Goal: Task Accomplishment & Management: Manage account settings

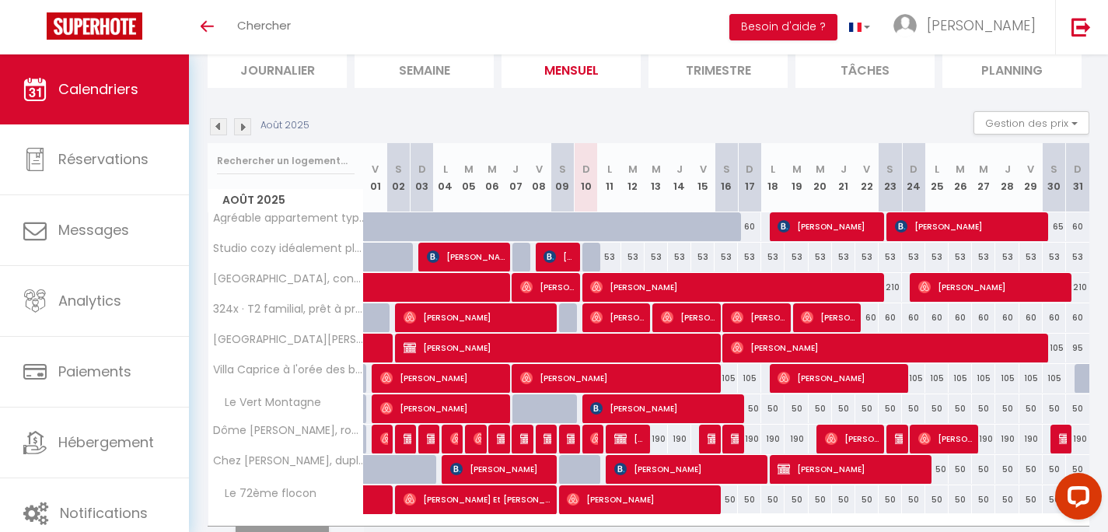
scroll to position [149, 0]
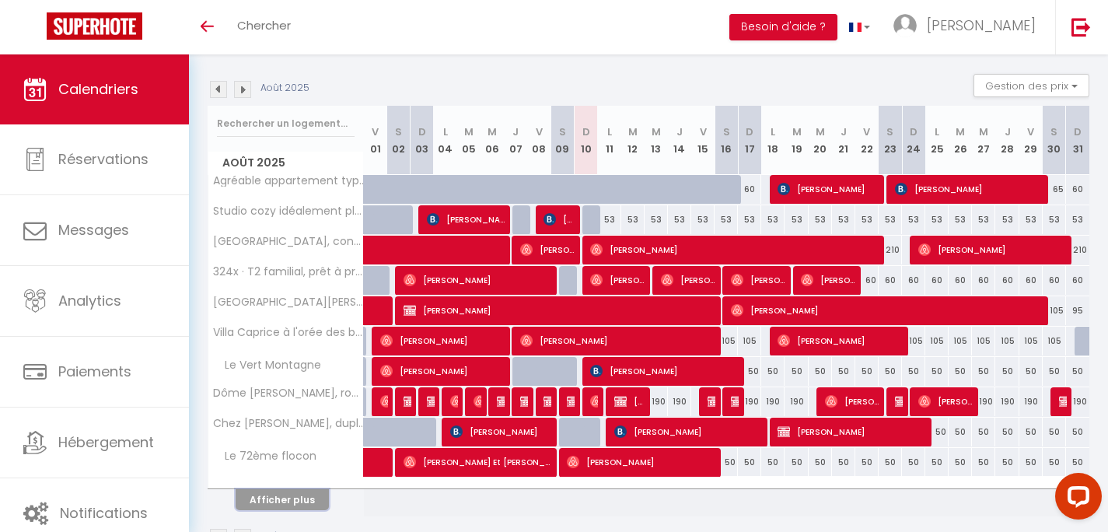
click at [260, 503] on button "Afficher plus" at bounding box center [282, 499] width 93 height 21
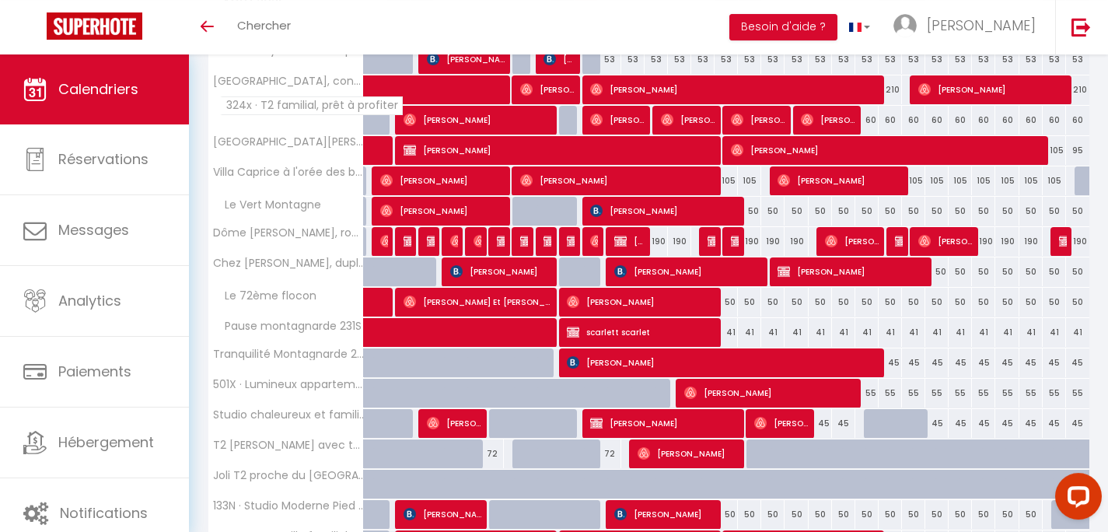
scroll to position [311, 0]
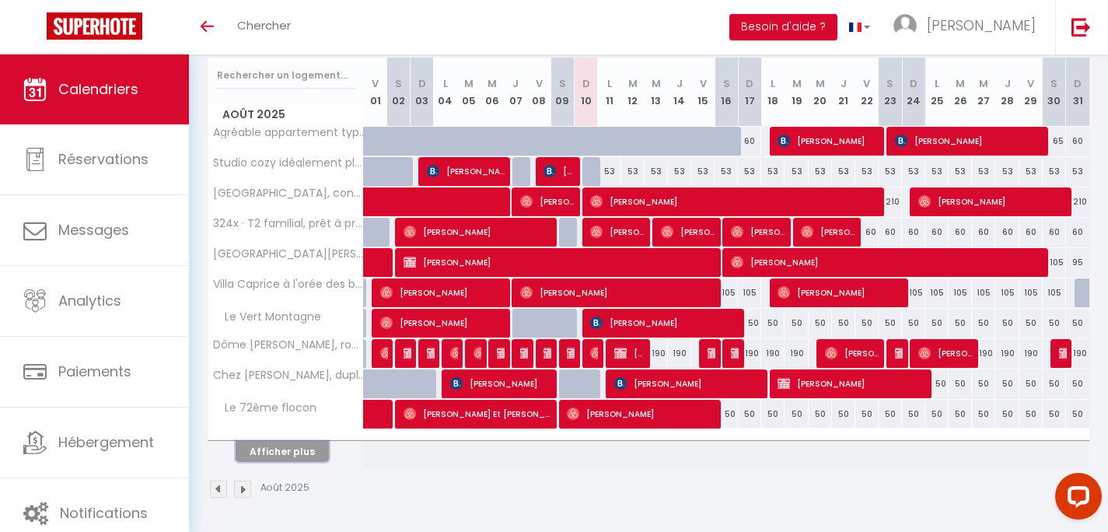
drag, startPoint x: 260, startPoint y: 453, endPoint x: 286, endPoint y: 302, distance: 153.2
click at [260, 453] on button "Afficher plus" at bounding box center [282, 451] width 93 height 21
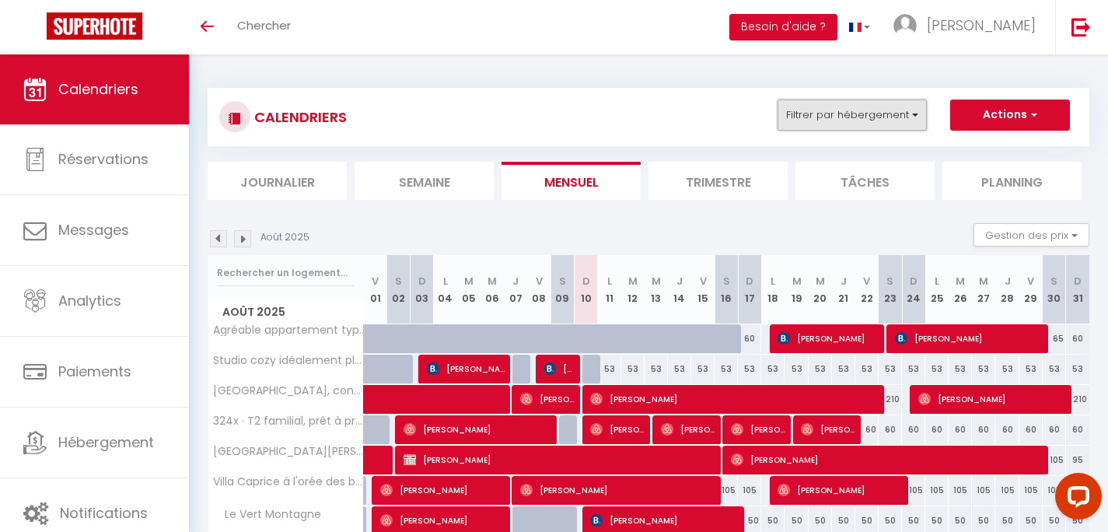
click at [841, 120] on button "Filtrer par hébergement" at bounding box center [852, 115] width 149 height 31
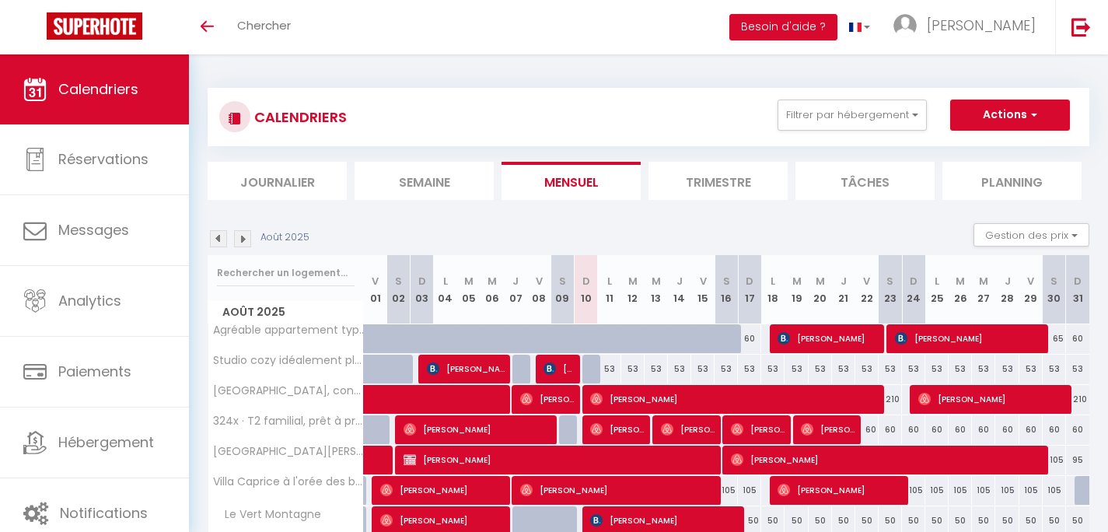
click at [663, 118] on div "CALENDRIERS Filtrer par hébergement Stations 501X · Lumineux appartement au pie…" at bounding box center [648, 117] width 859 height 35
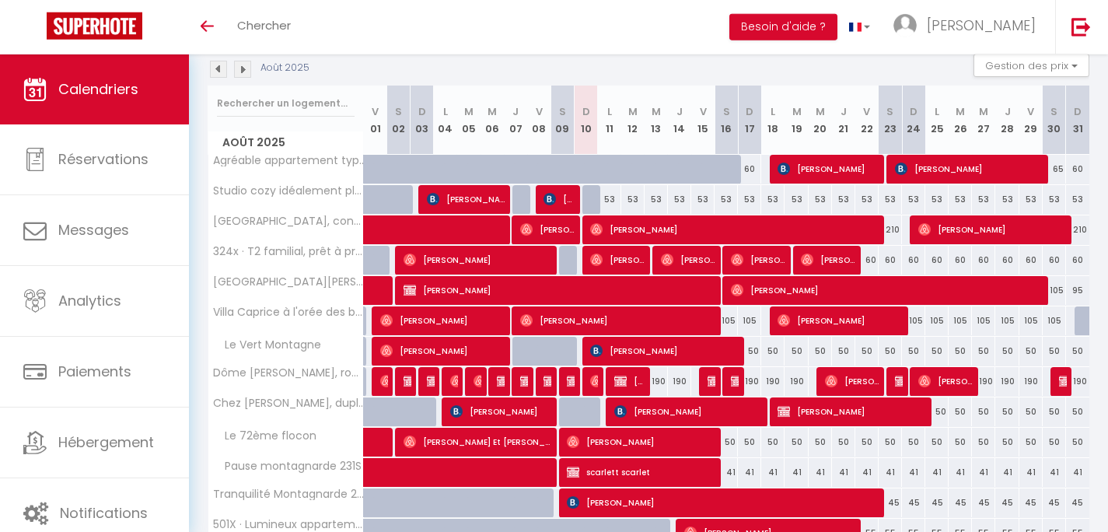
scroll to position [174, 0]
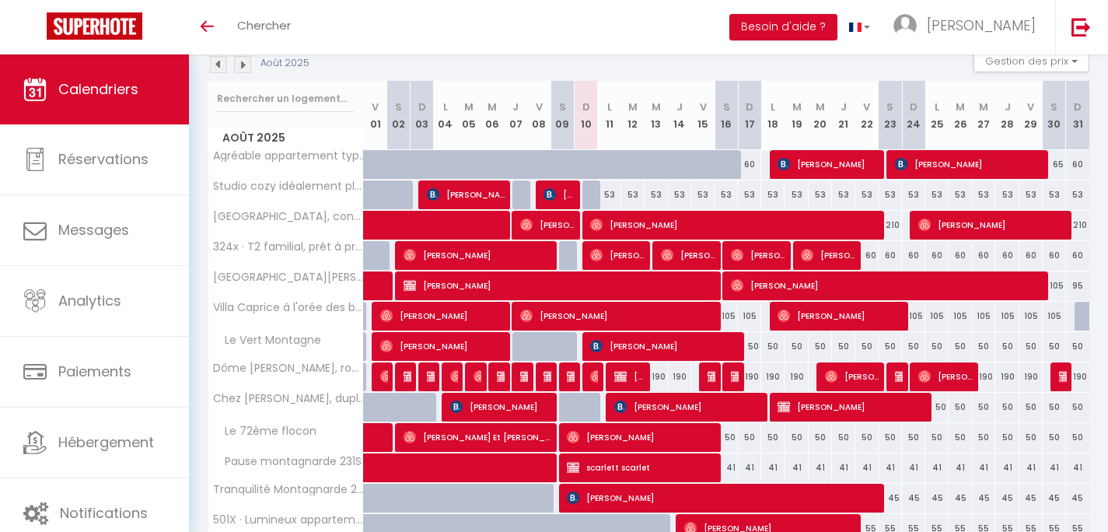
click at [750, 256] on span "[PERSON_NAME]" at bounding box center [758, 255] width 54 height 30
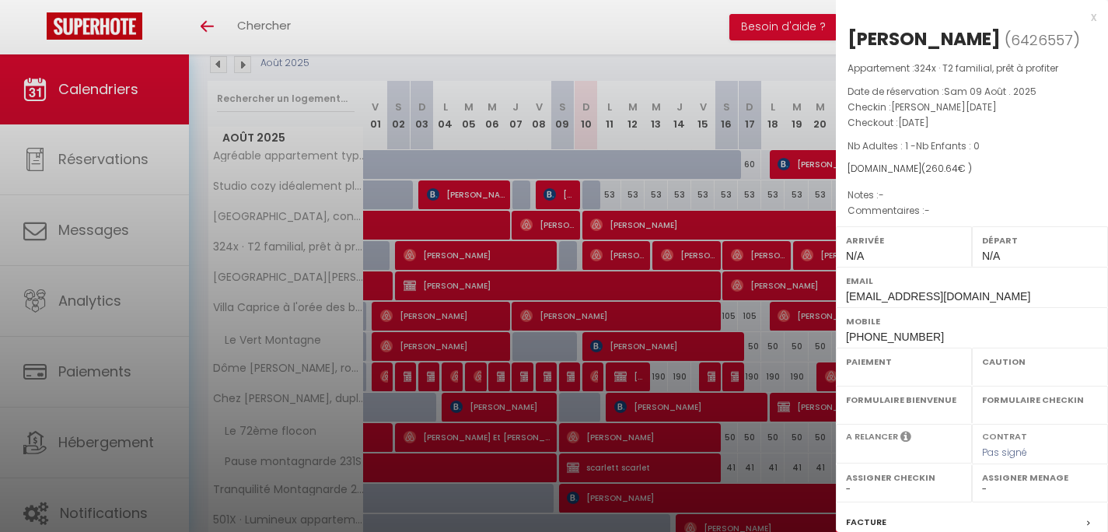
select select "OK"
select select "0"
select select "1"
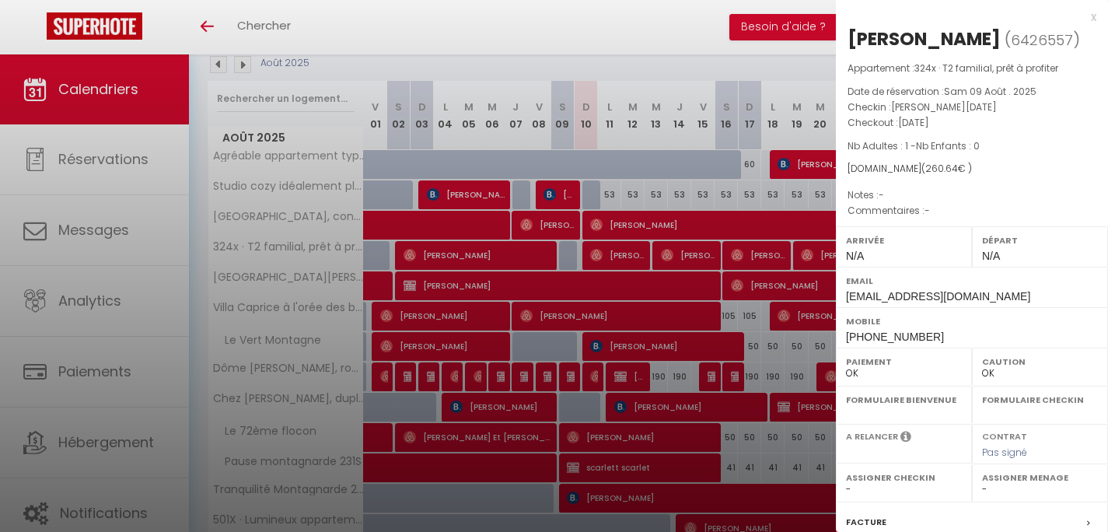
select select
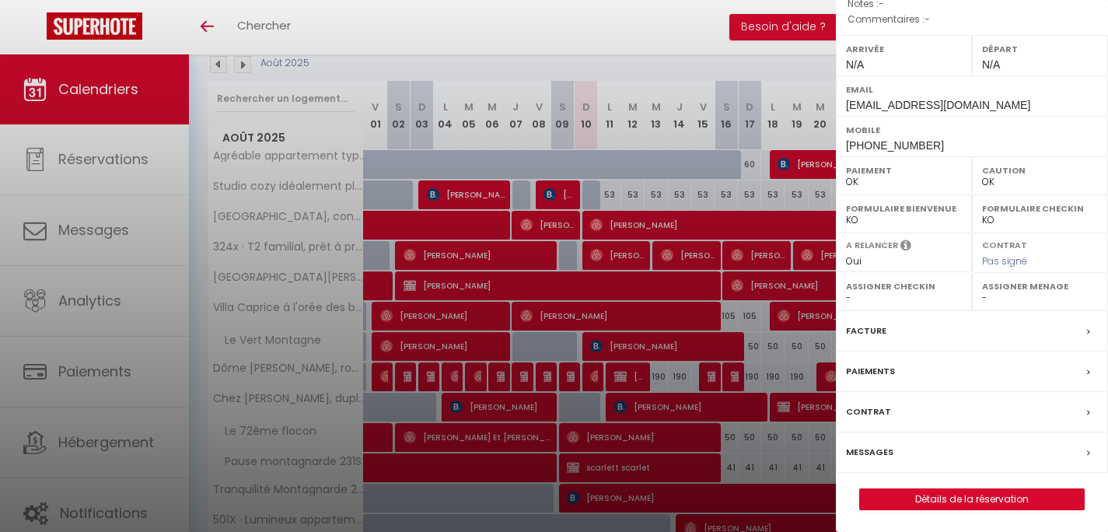
scroll to position [192, 0]
click at [867, 446] on label "Messages" at bounding box center [869, 451] width 47 height 16
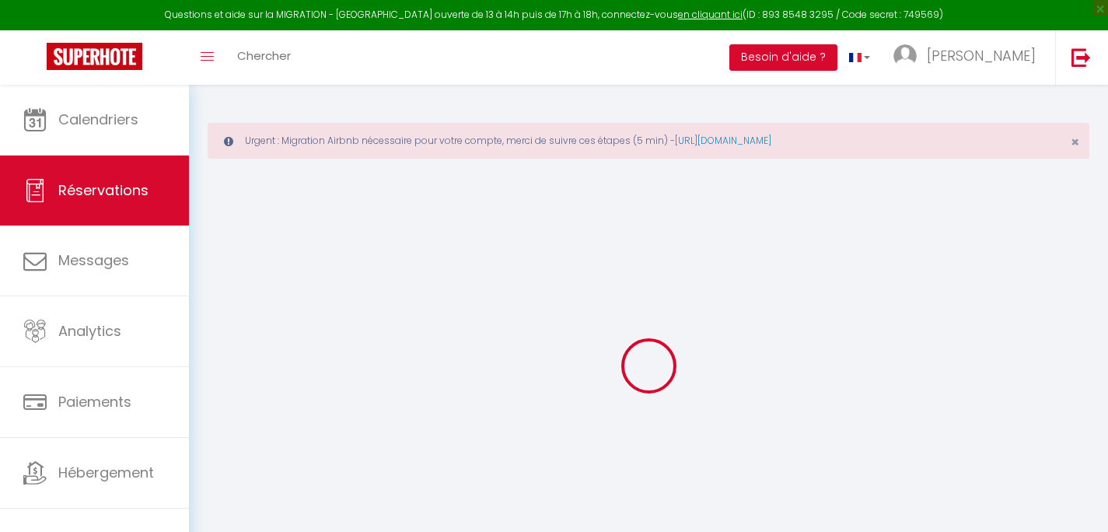
select select
checkbox input "false"
select select
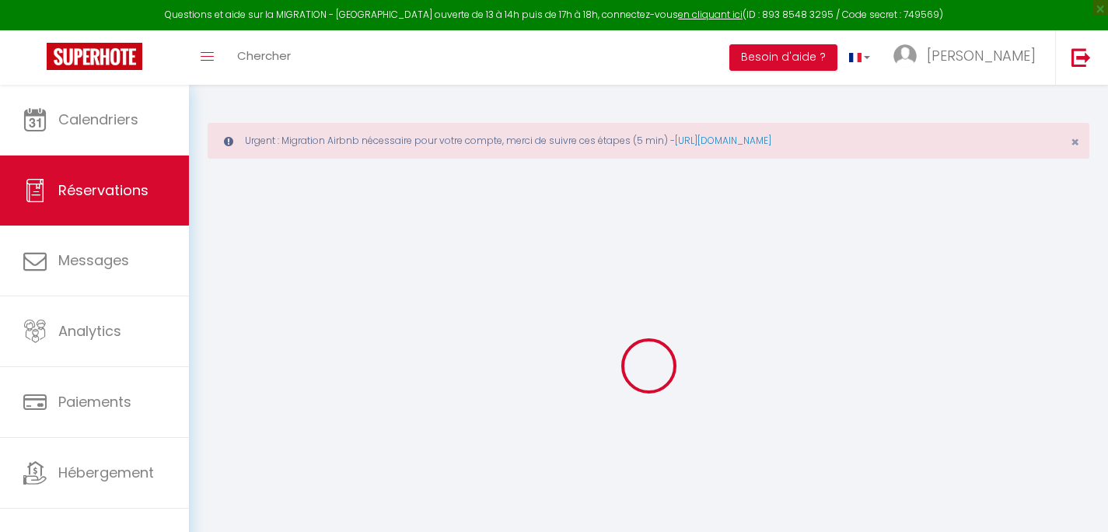
select select
checkbox input "false"
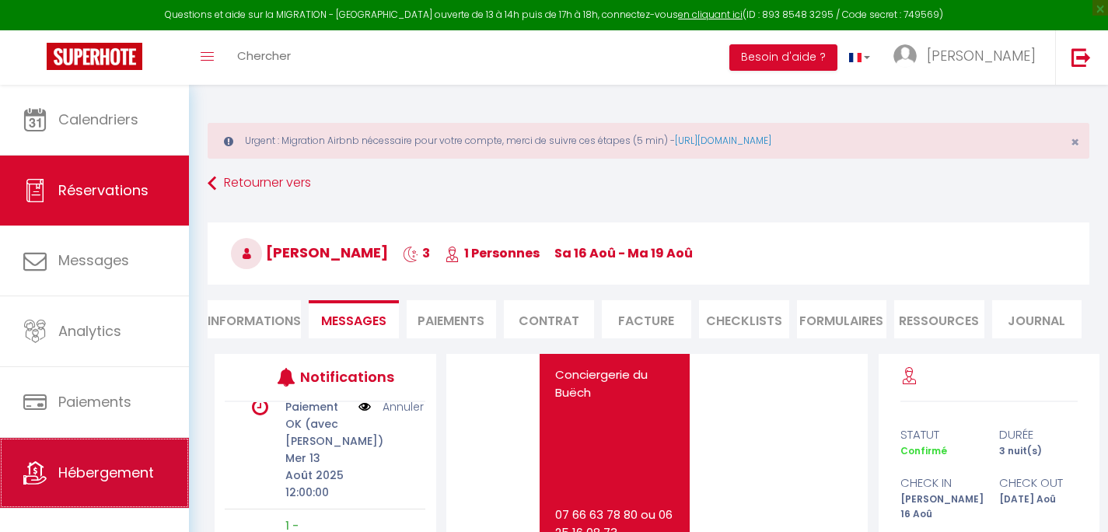
click at [79, 485] on link "Hébergement" at bounding box center [94, 473] width 189 height 70
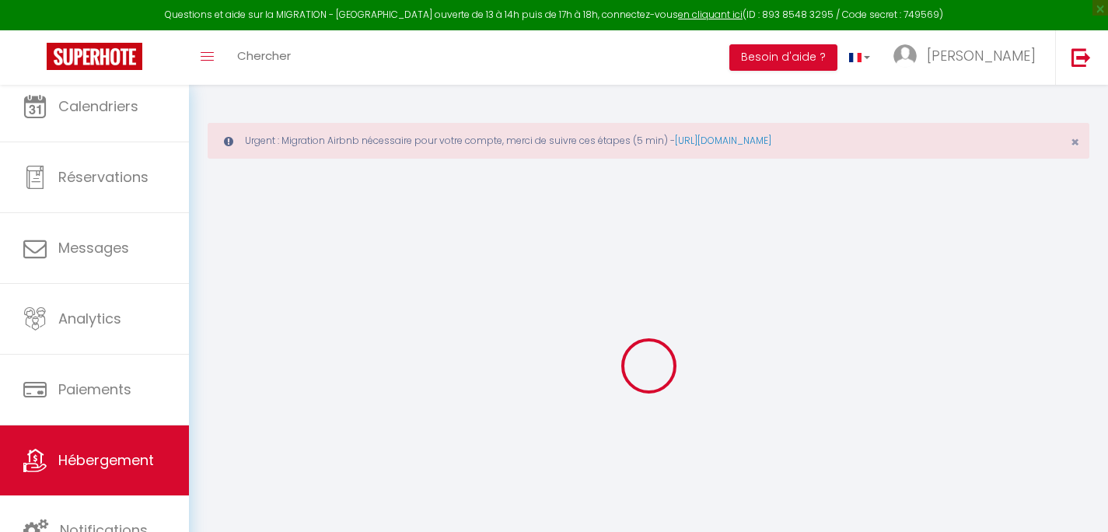
scroll to position [15, 0]
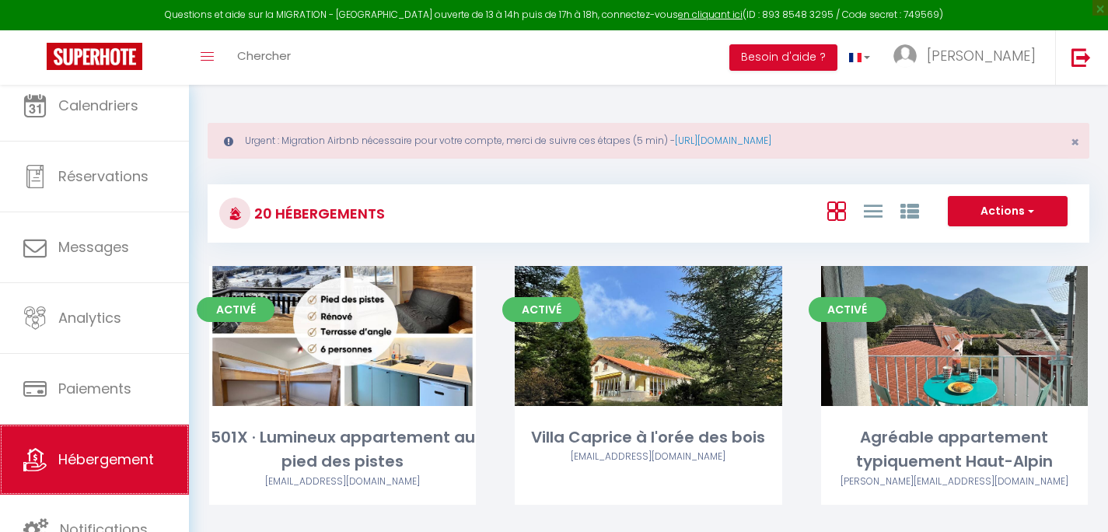
click at [85, 463] on span "Hébergement" at bounding box center [106, 459] width 96 height 19
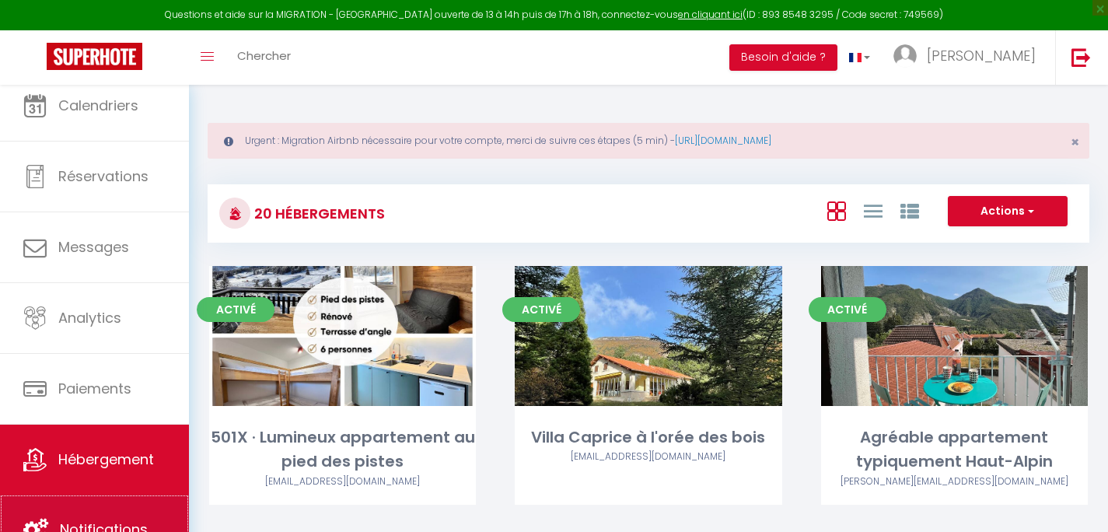
click at [93, 498] on link "Notifications" at bounding box center [94, 530] width 189 height 70
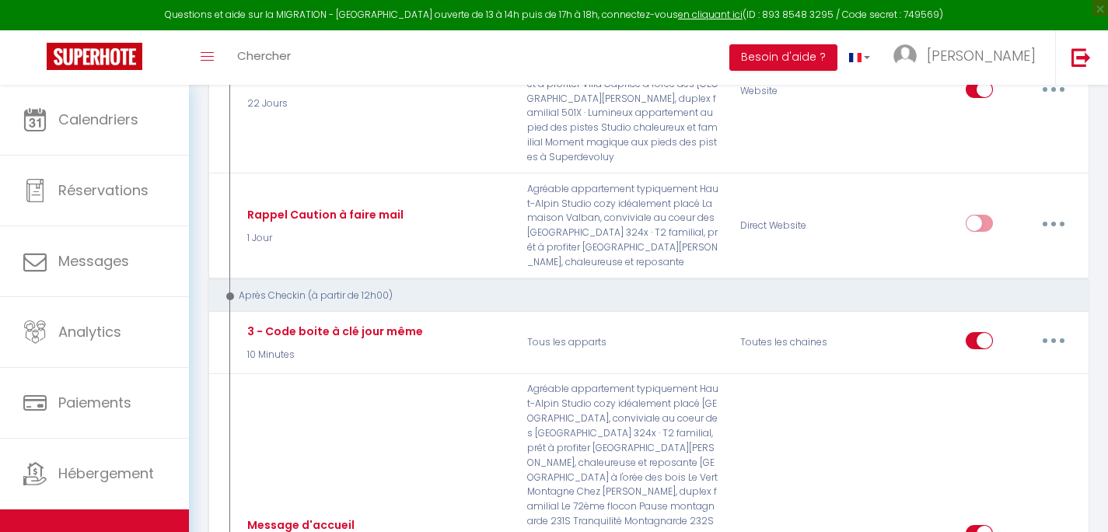
scroll to position [2265, 0]
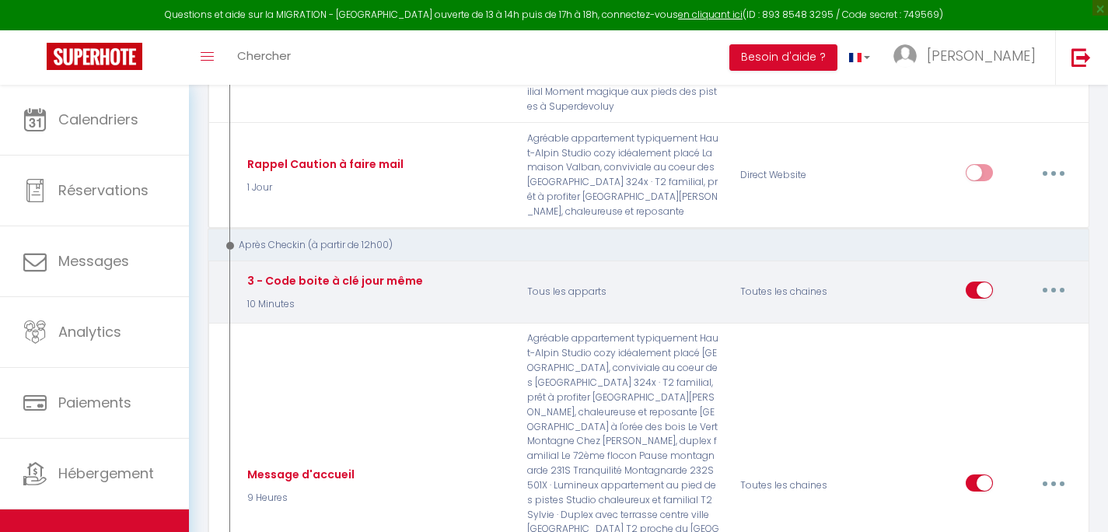
click at [1057, 278] on button "button" at bounding box center [1054, 290] width 44 height 25
click at [1025, 312] on link "Editer" at bounding box center [1013, 325] width 115 height 26
type input "3 - Code boite à clé jour même"
select select "3"
select select "10 Minutes"
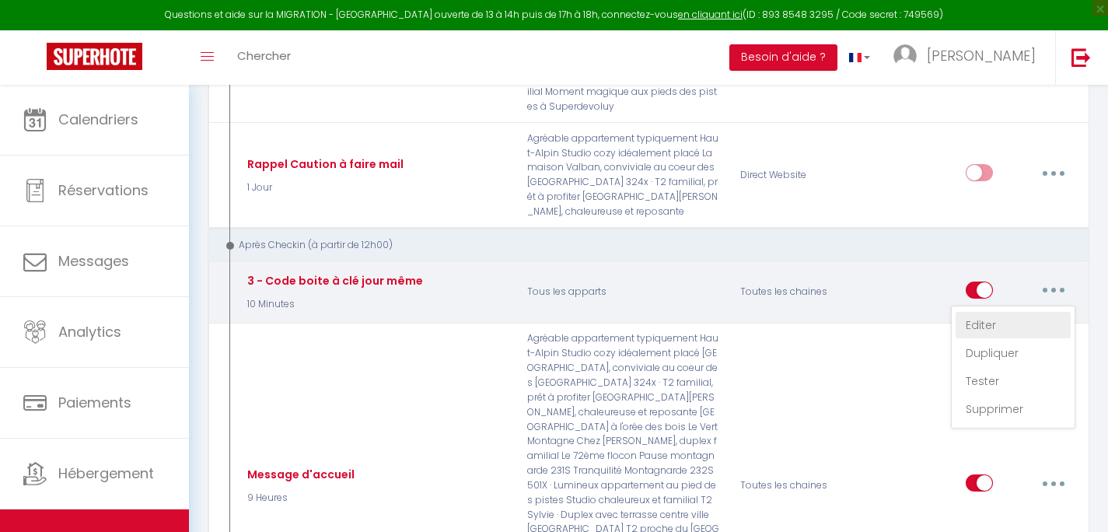
select select "if_deposit_is_paid"
checkbox input "true"
checkbox input "false"
radio input "true"
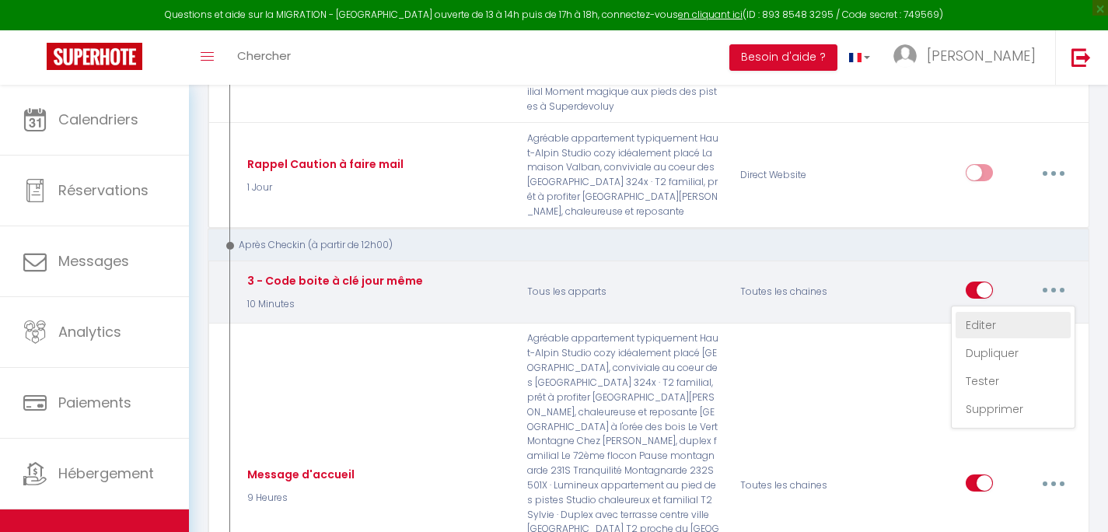
type input "Instructions d'arrivée - [RENTAL:NAME]"
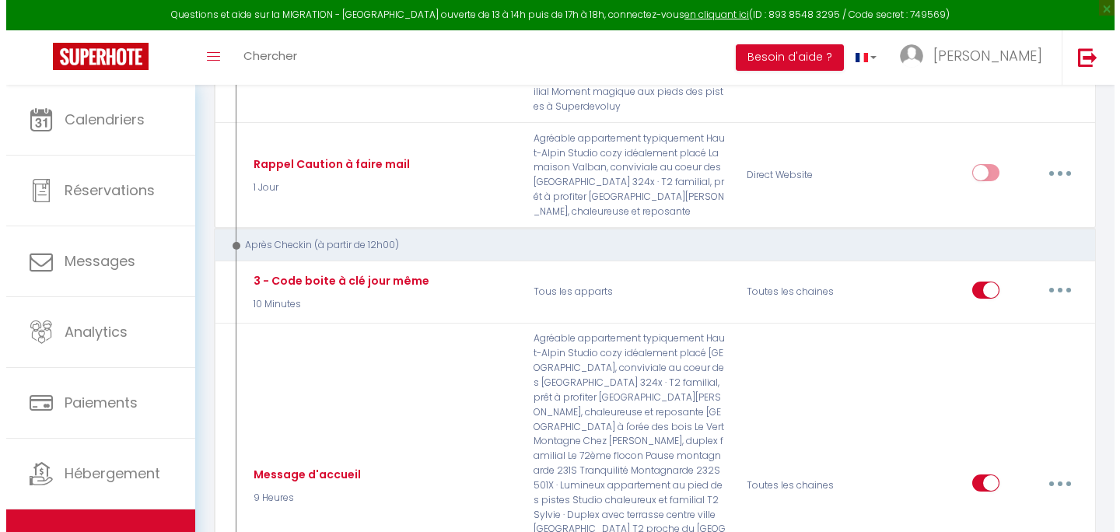
scroll to position [2250, 0]
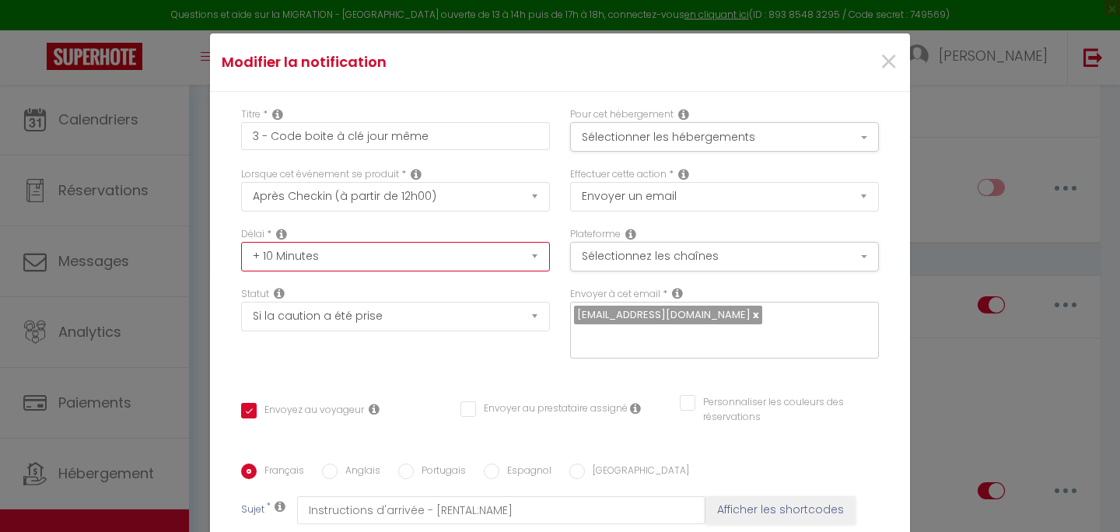
click at [241, 242] on select "Immédiat + 10 Minutes + 1 Heure + 2 Heures + 3 Heures + 4 Heures + 5 Heures + 6…" at bounding box center [395, 257] width 309 height 30
select select "2 Heures"
click option "+ 2 Heures" at bounding box center [0, 0] width 0 height 0
checkbox input "true"
checkbox input "false"
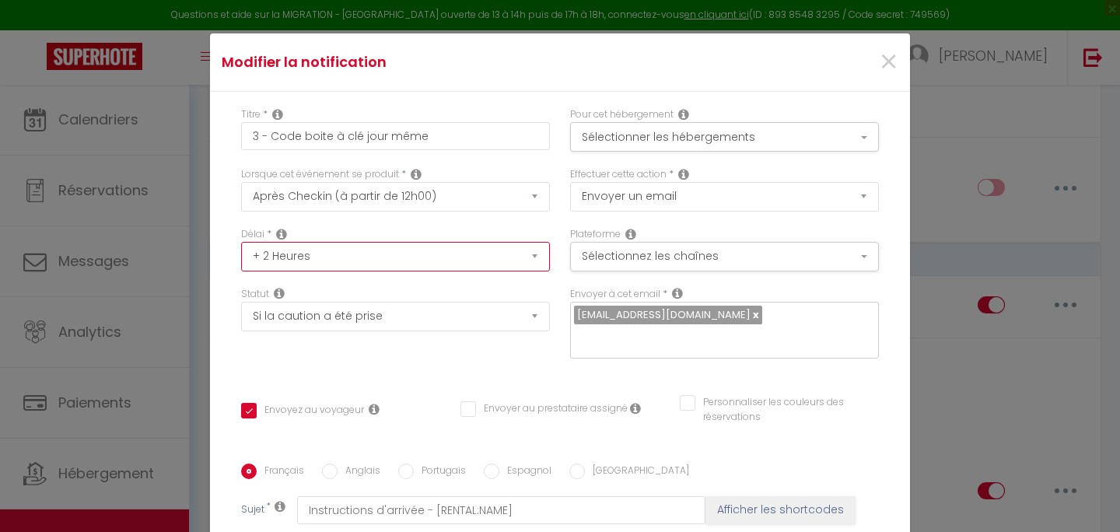
checkbox input "false"
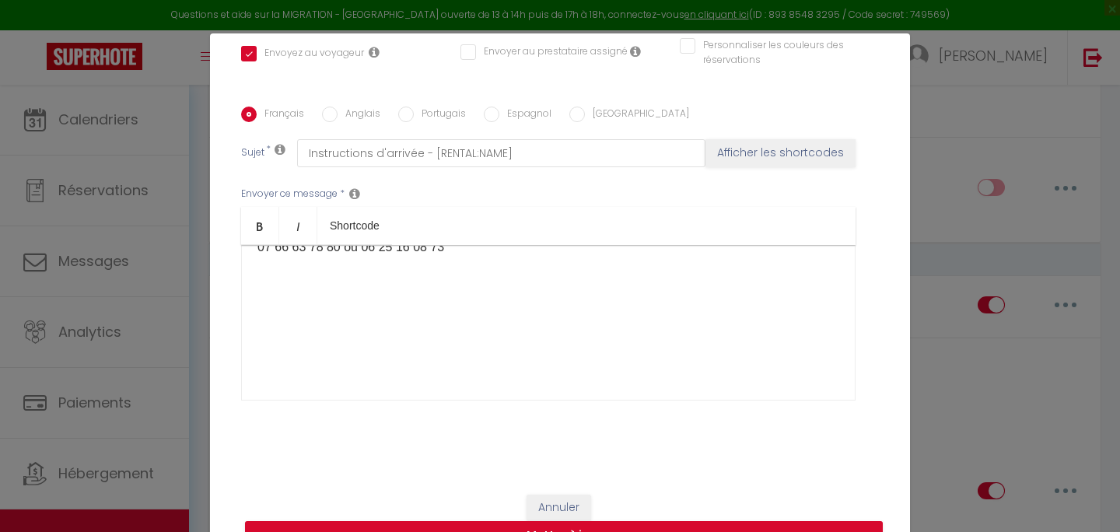
scroll to position [67, 0]
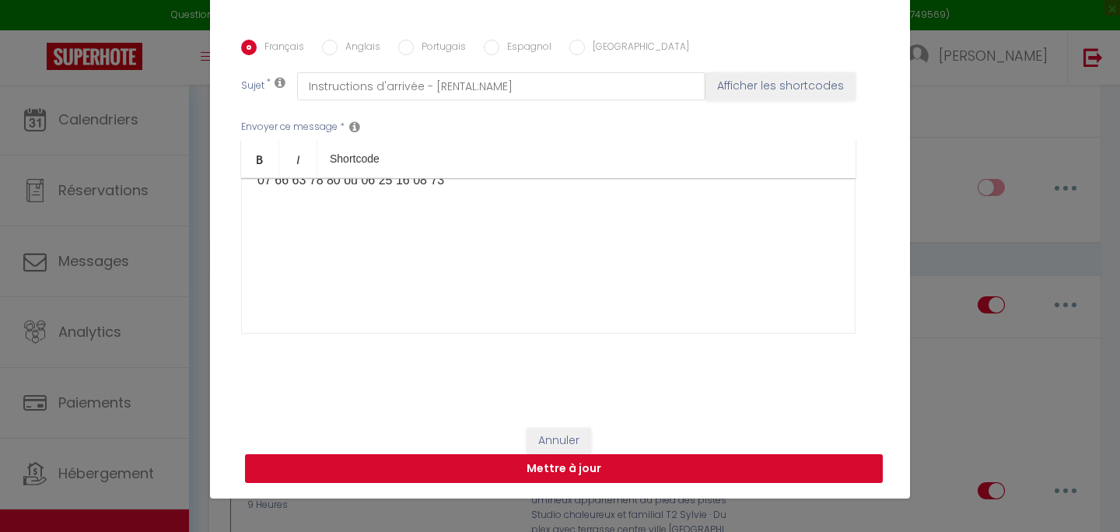
click at [610, 473] on button "Mettre à jour" at bounding box center [564, 469] width 638 height 30
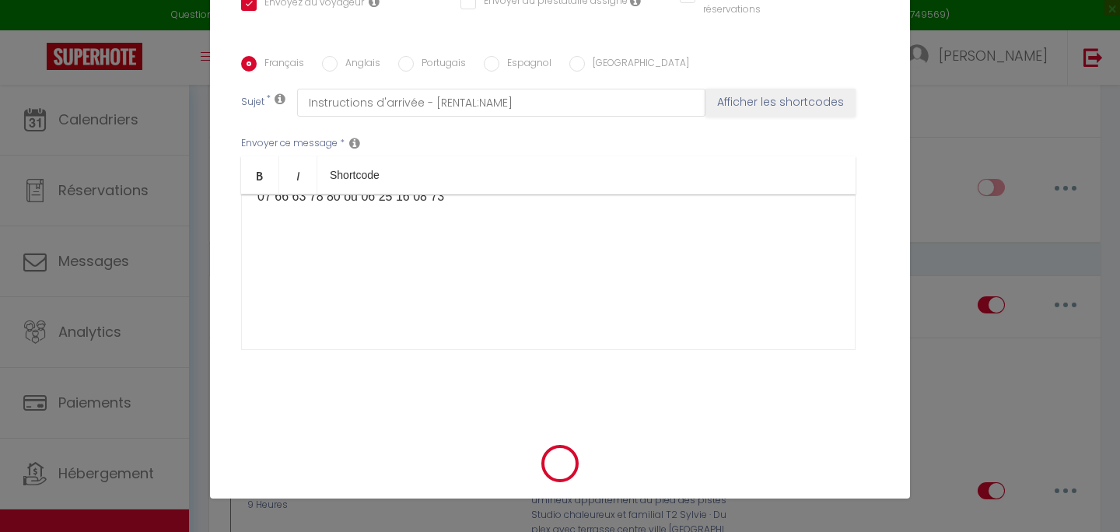
checkbox input "true"
checkbox input "false"
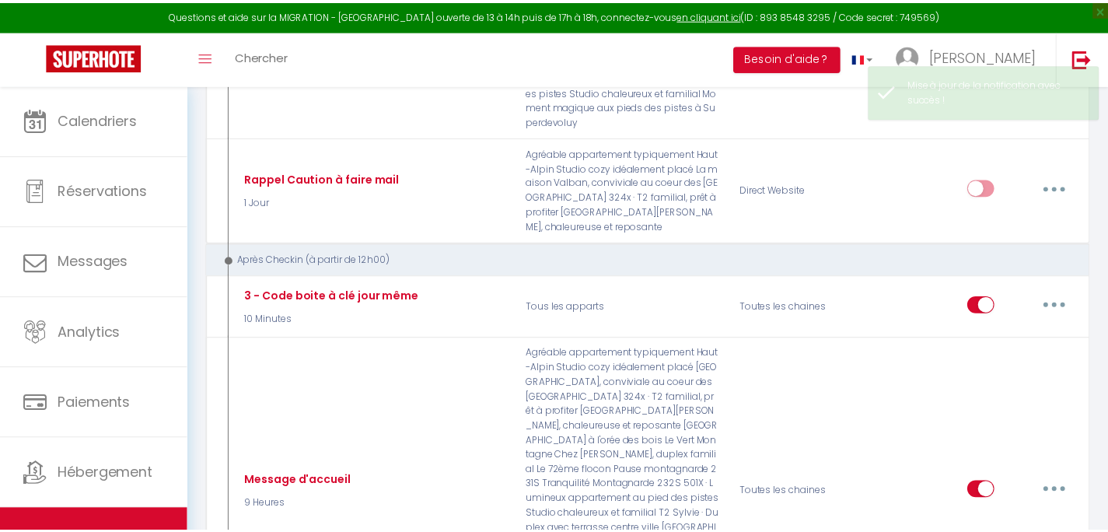
scroll to position [2265, 0]
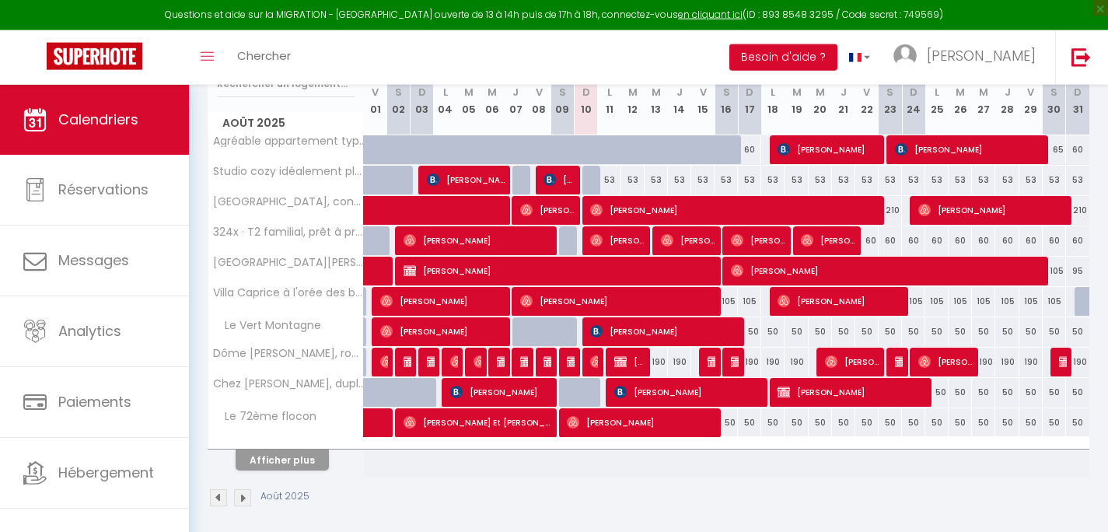
scroll to position [282, 0]
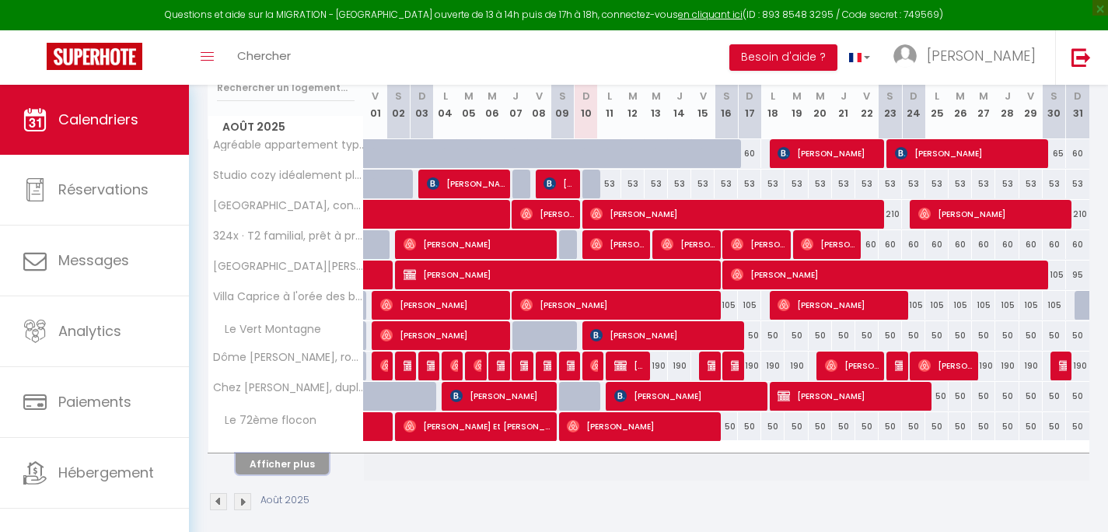
click at [307, 461] on button "Afficher plus" at bounding box center [282, 463] width 93 height 21
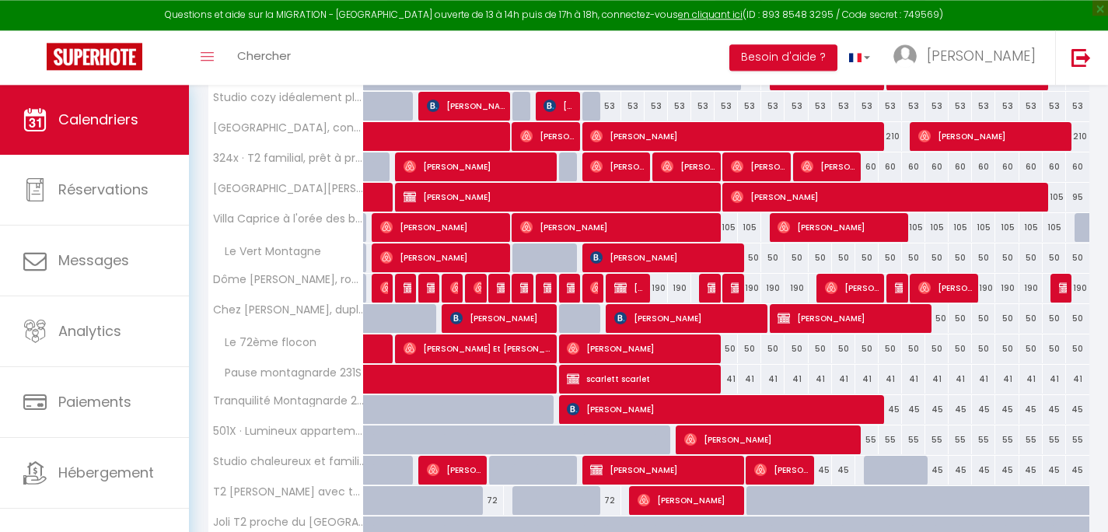
scroll to position [356, 0]
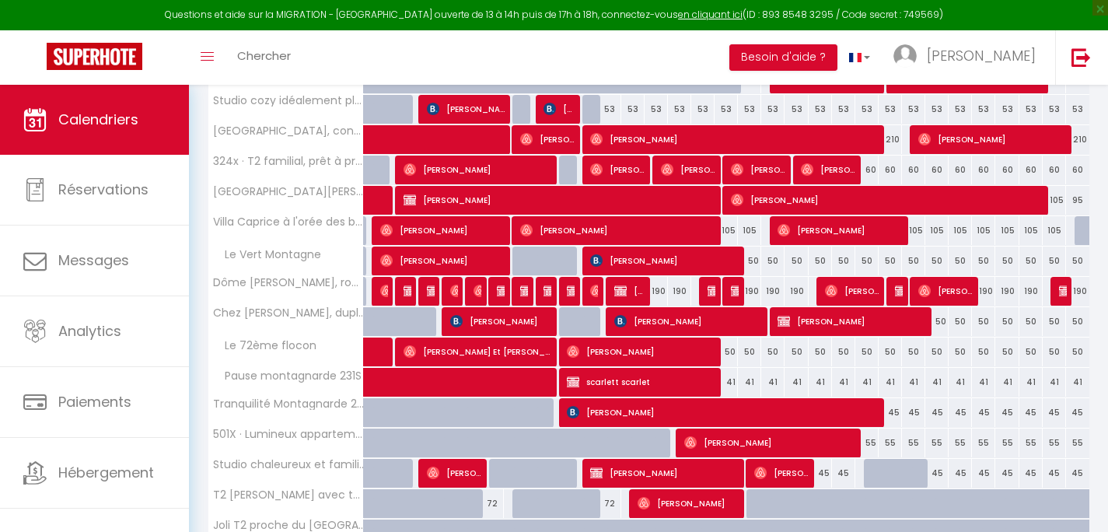
click at [713, 474] on span "[PERSON_NAME]" at bounding box center [664, 473] width 148 height 30
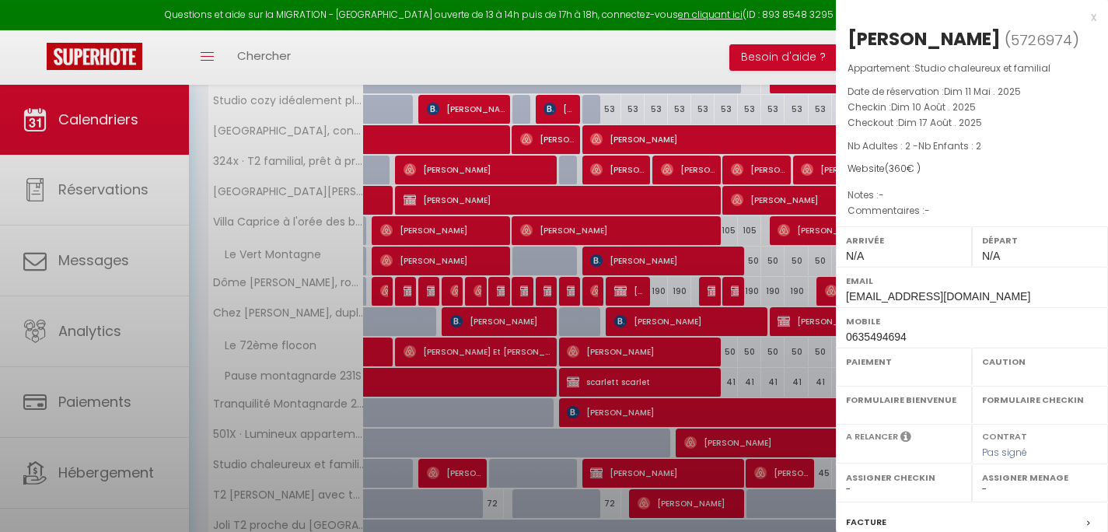
select select "OK"
select select "0"
select select "1"
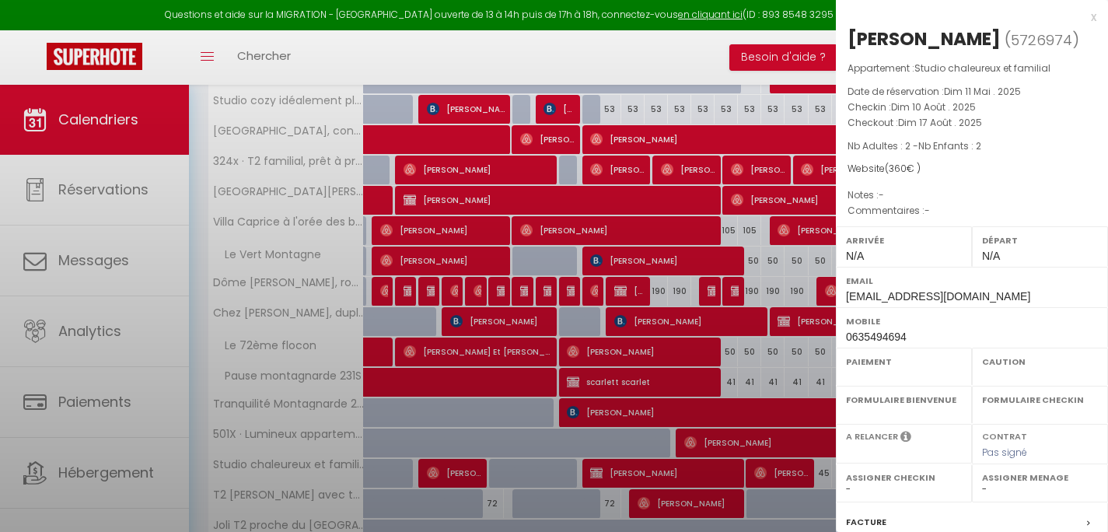
select select
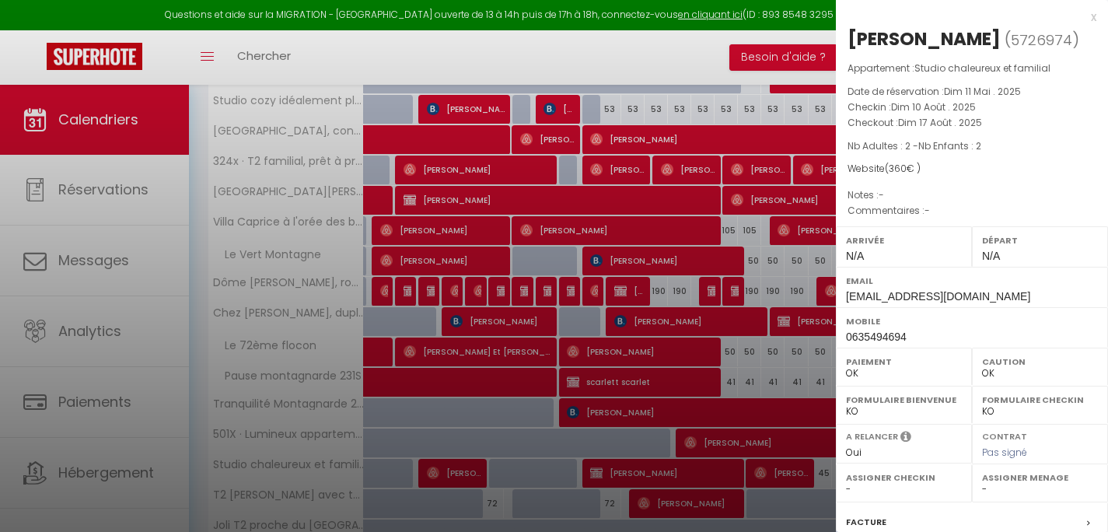
click at [1083, 16] on div "x" at bounding box center [966, 17] width 261 height 19
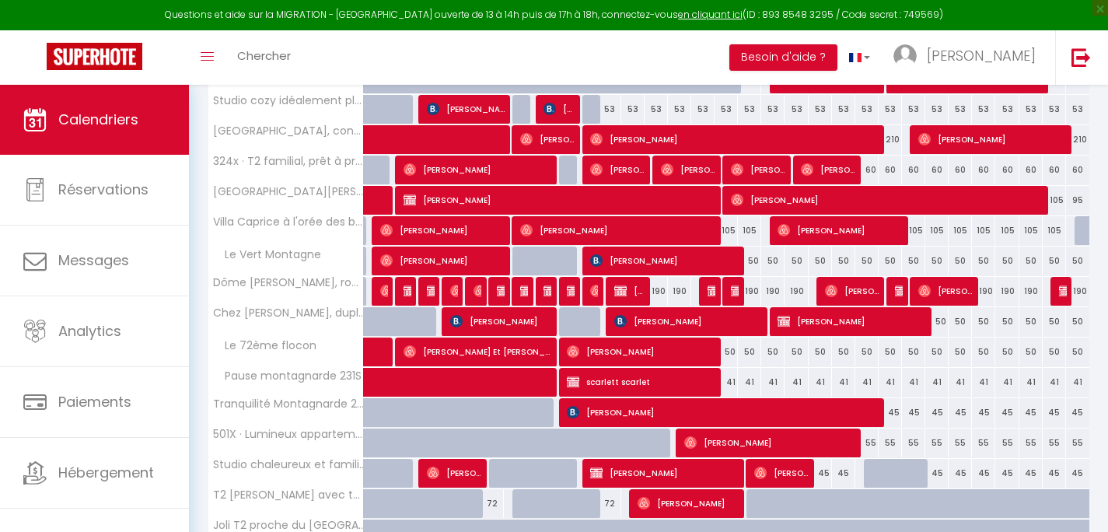
click at [676, 264] on span "[PERSON_NAME]" at bounding box center [664, 261] width 148 height 30
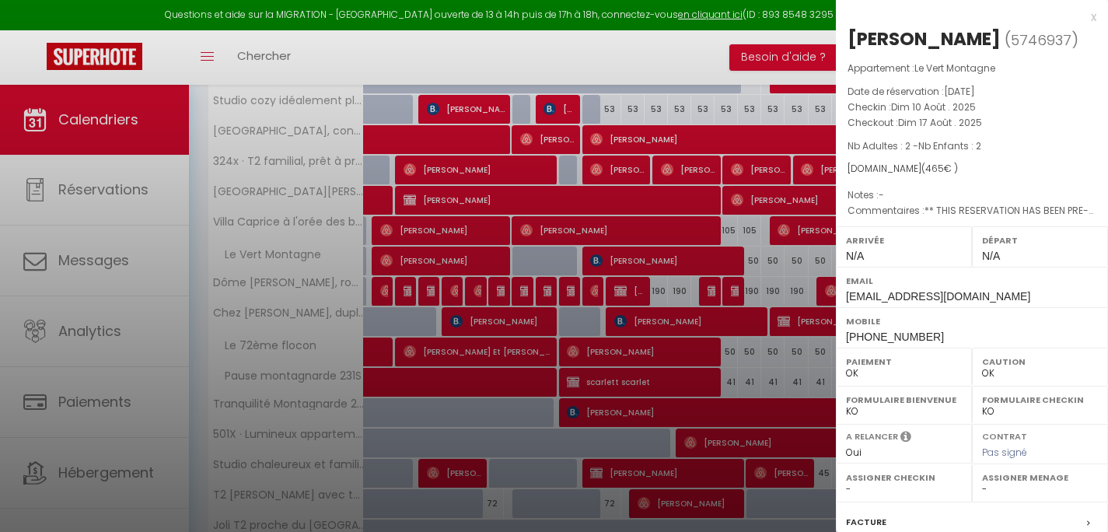
click at [1083, 17] on div "x" at bounding box center [966, 17] width 261 height 19
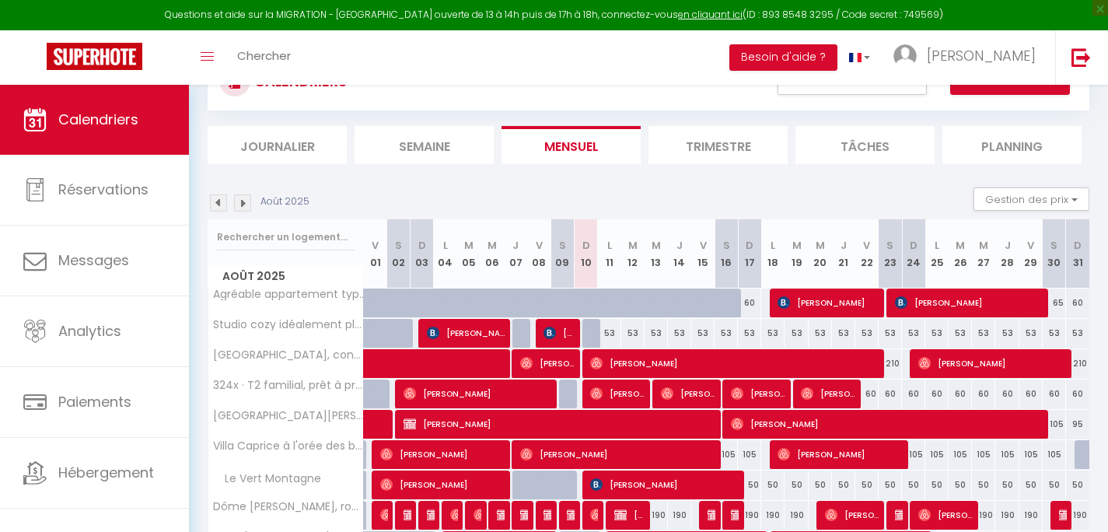
scroll to position [0, 0]
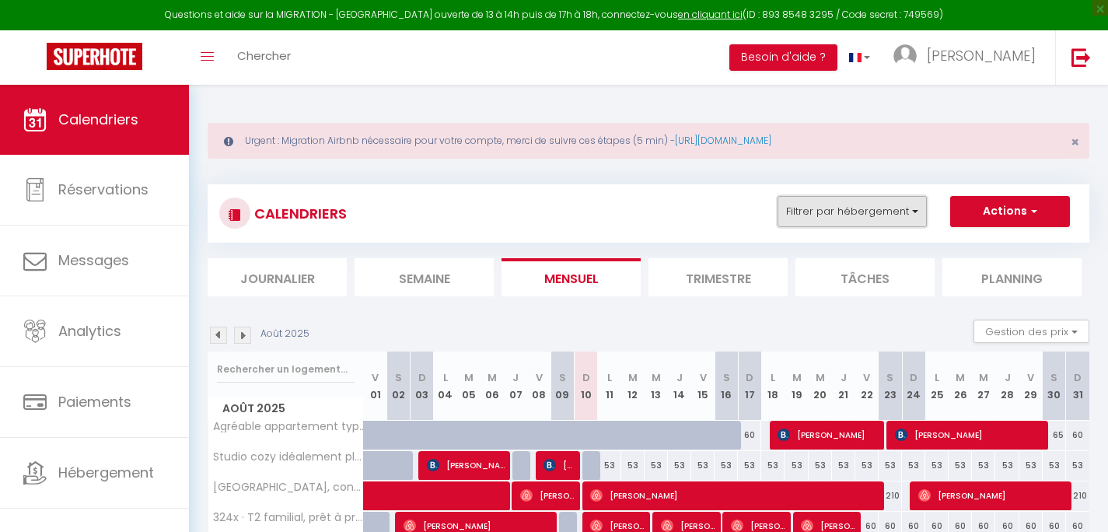
click at [828, 221] on button "Filtrer par hébergement" at bounding box center [852, 211] width 149 height 31
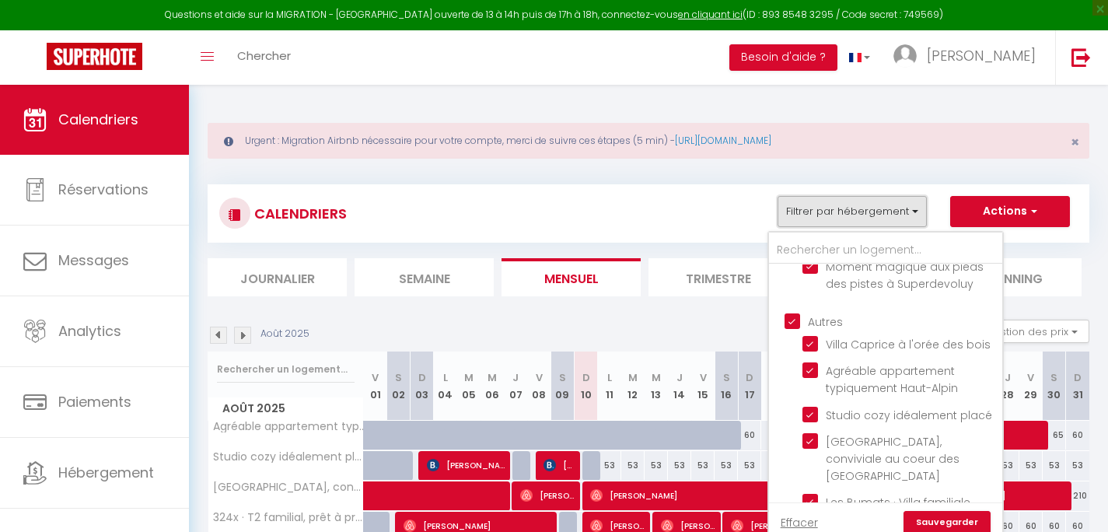
scroll to position [389, 0]
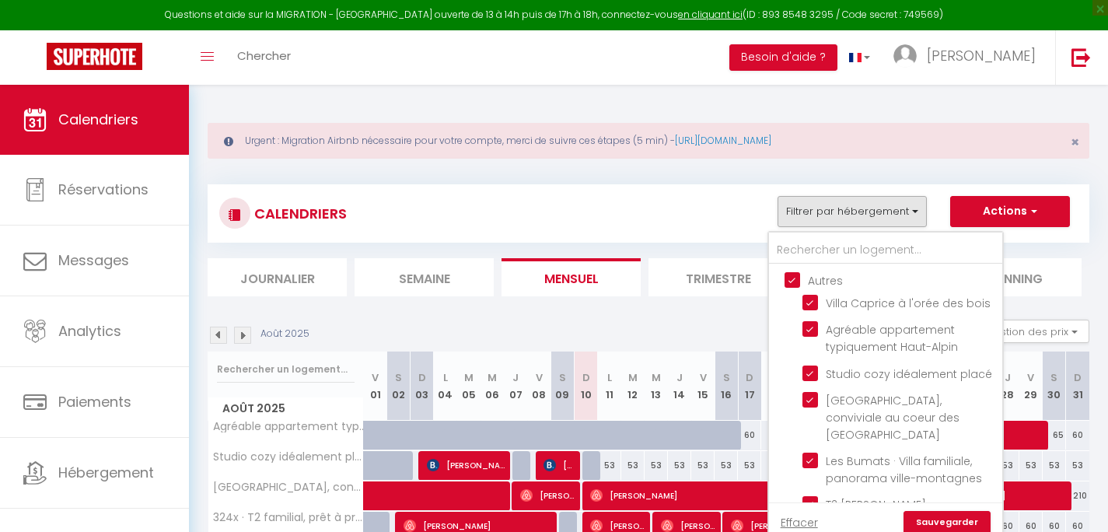
click at [793, 277] on input "Autres" at bounding box center [901, 279] width 233 height 16
checkbox input "false"
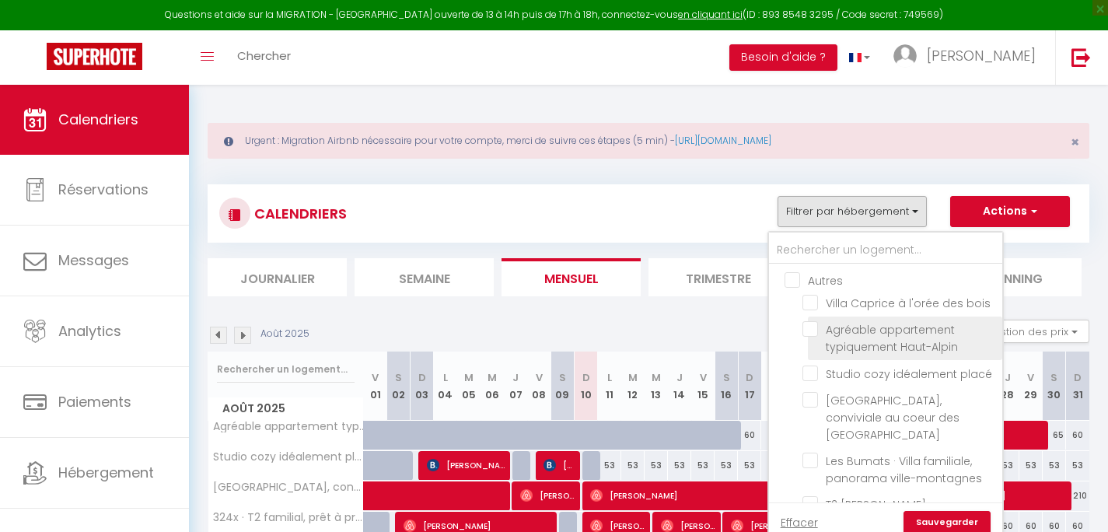
checkbox input "false"
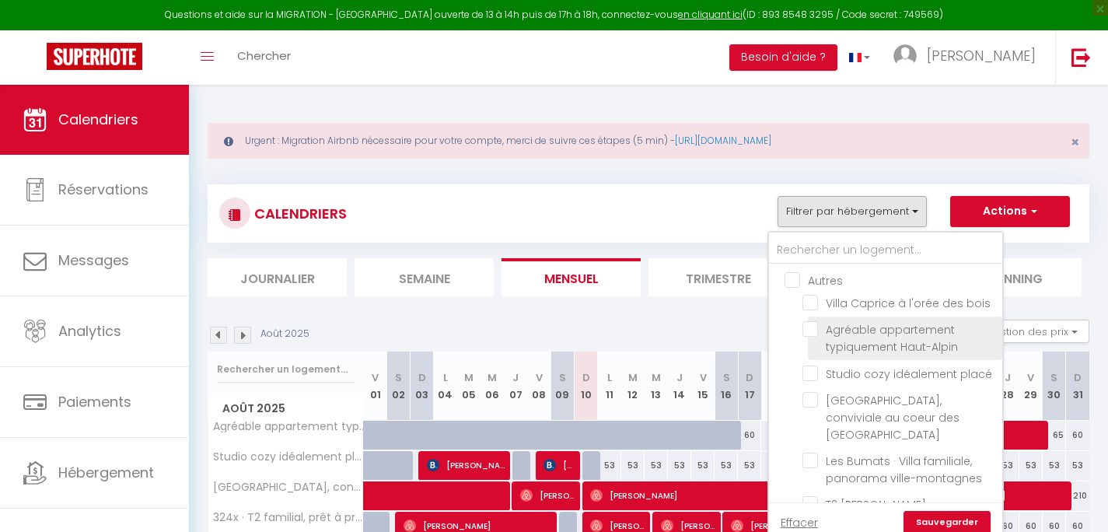
checkbox input "false"
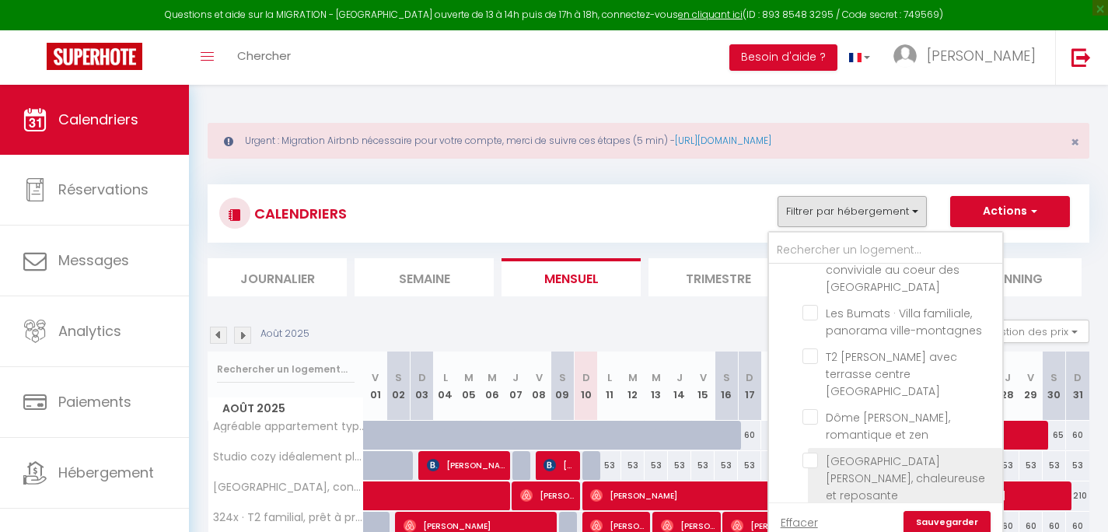
scroll to position [607, 0]
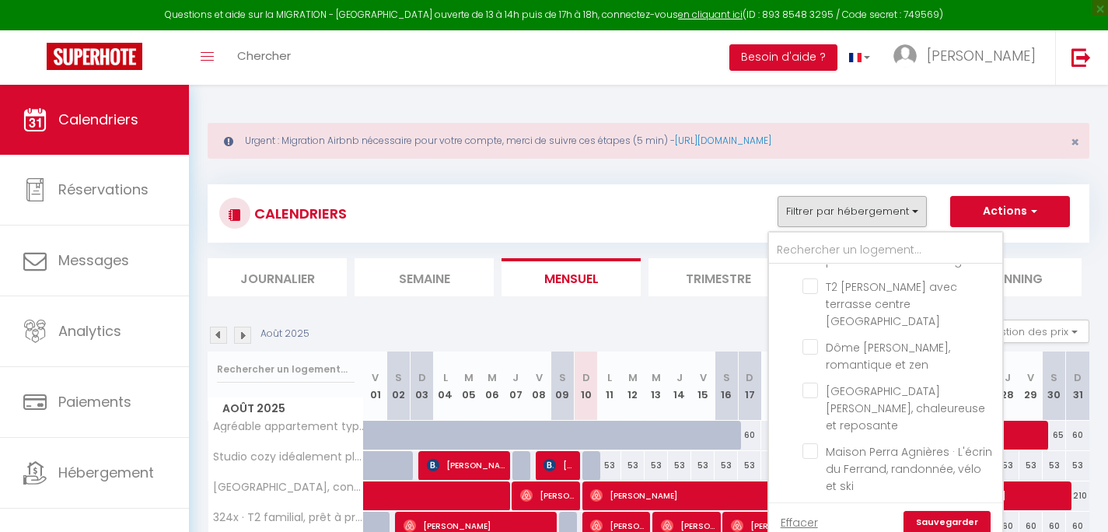
click at [953, 513] on link "Sauvegarder" at bounding box center [947, 522] width 87 height 23
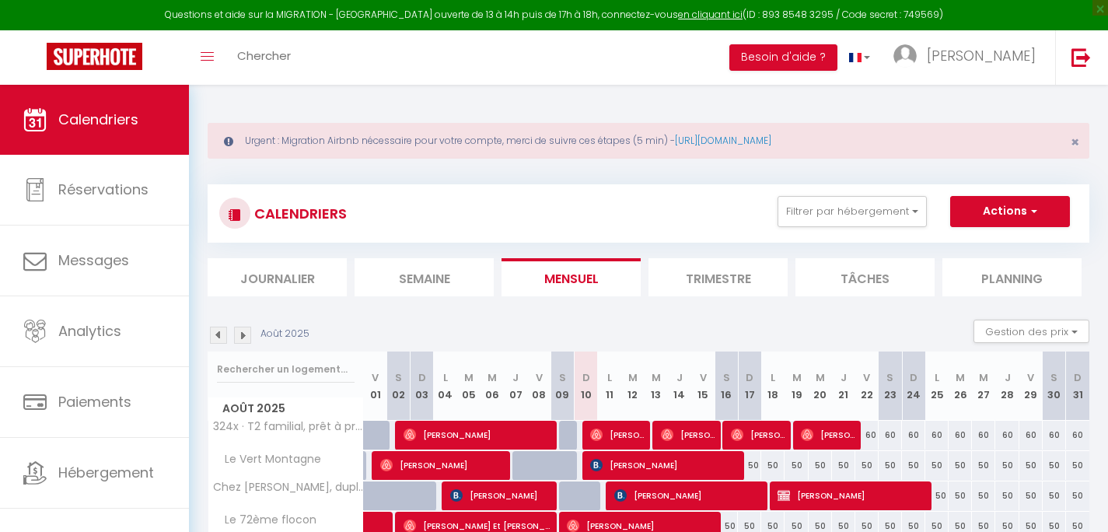
click at [723, 285] on li "Trimestre" at bounding box center [718, 277] width 139 height 38
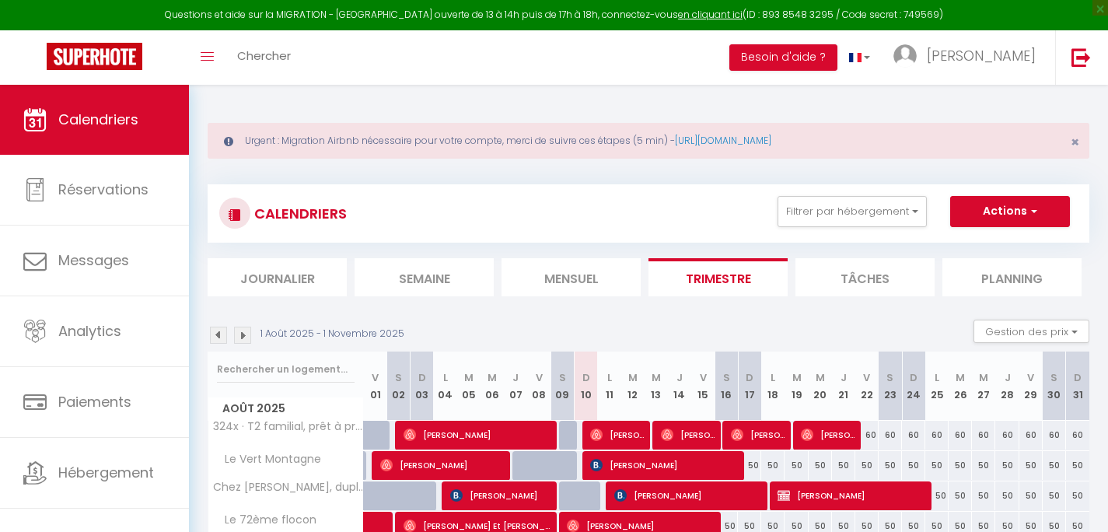
click at [243, 338] on img at bounding box center [242, 335] width 17 height 17
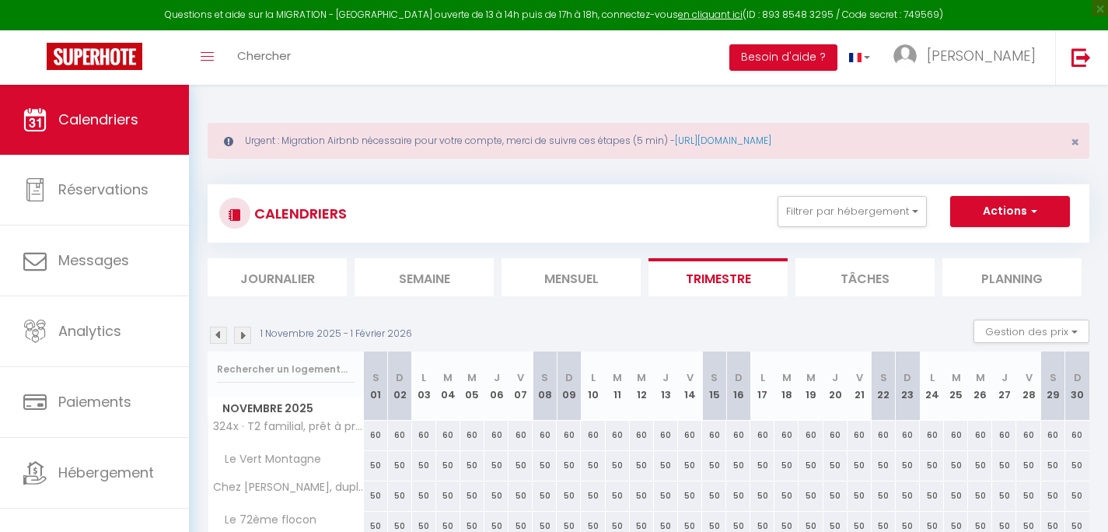
click at [248, 339] on img at bounding box center [242, 335] width 17 height 17
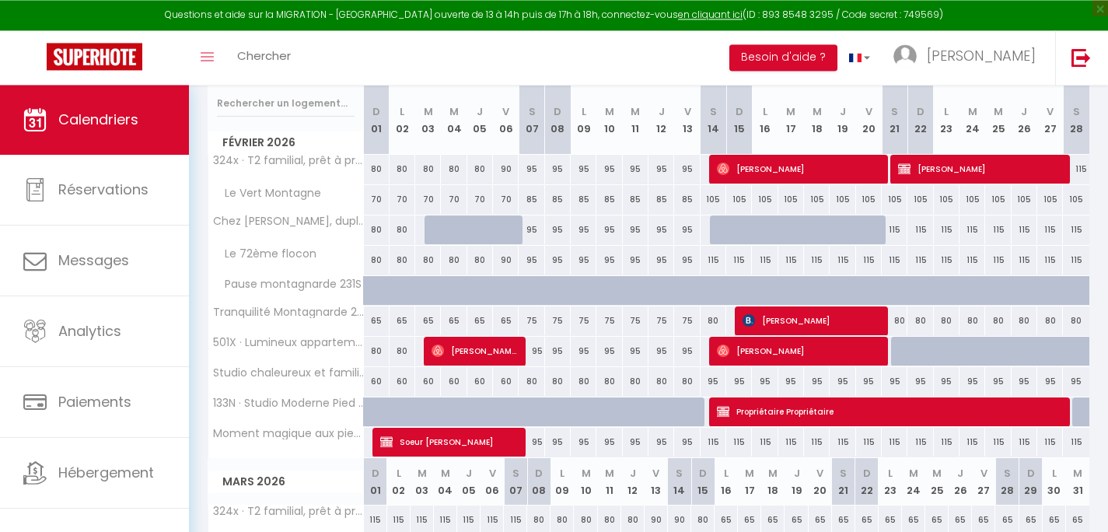
scroll to position [261, 0]
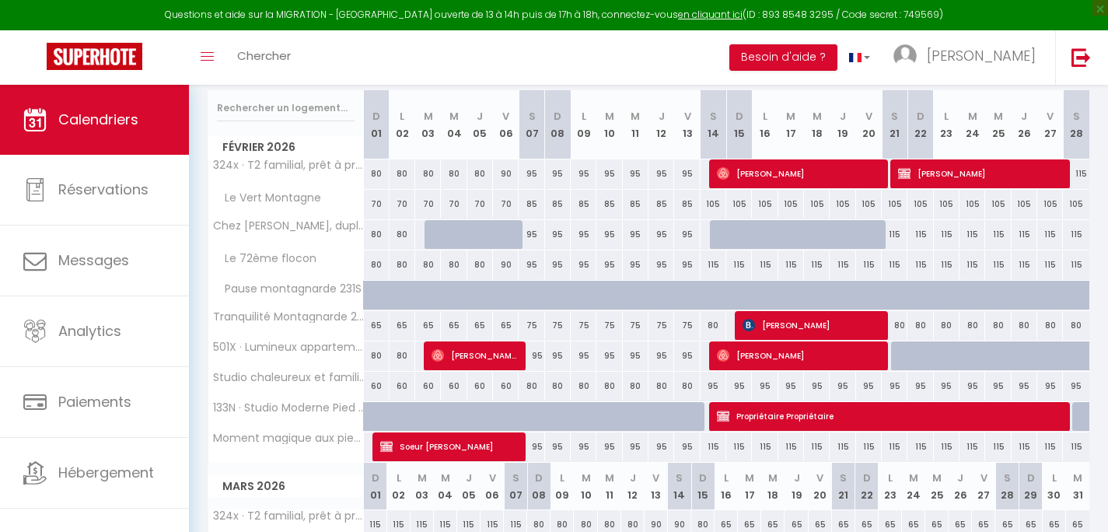
click at [755, 328] on img at bounding box center [749, 325] width 12 height 12
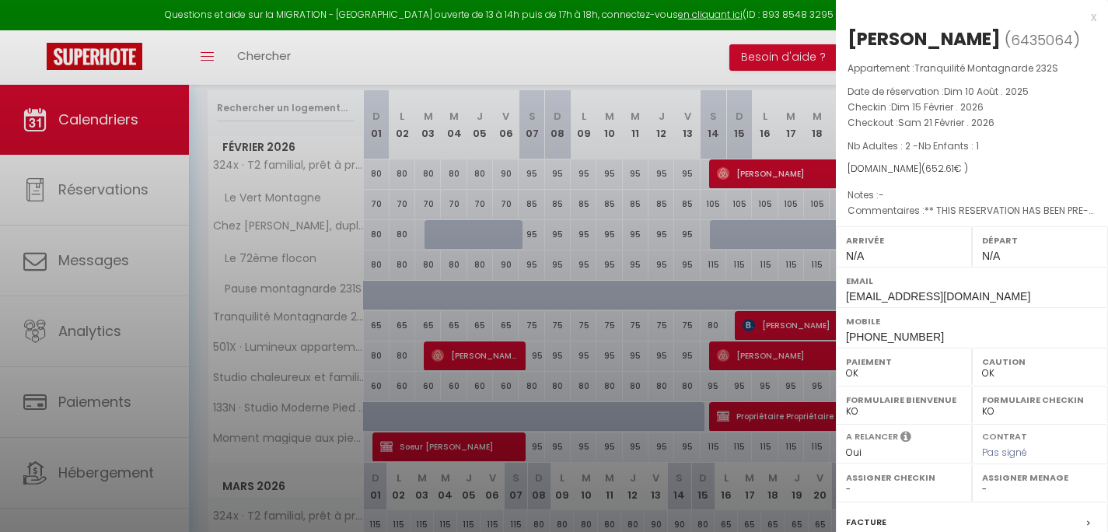
select select "KO"
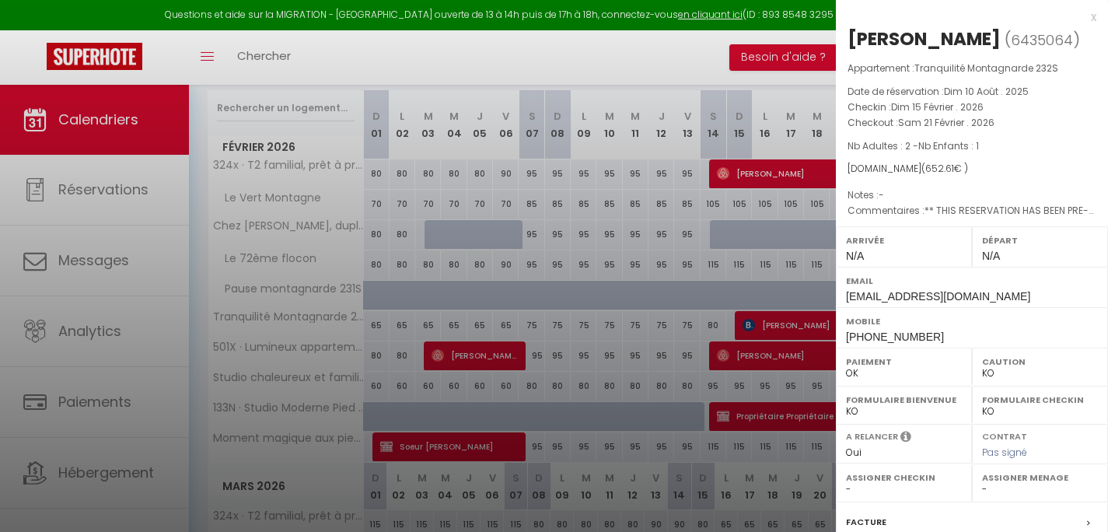
click at [701, 67] on div at bounding box center [554, 266] width 1108 height 532
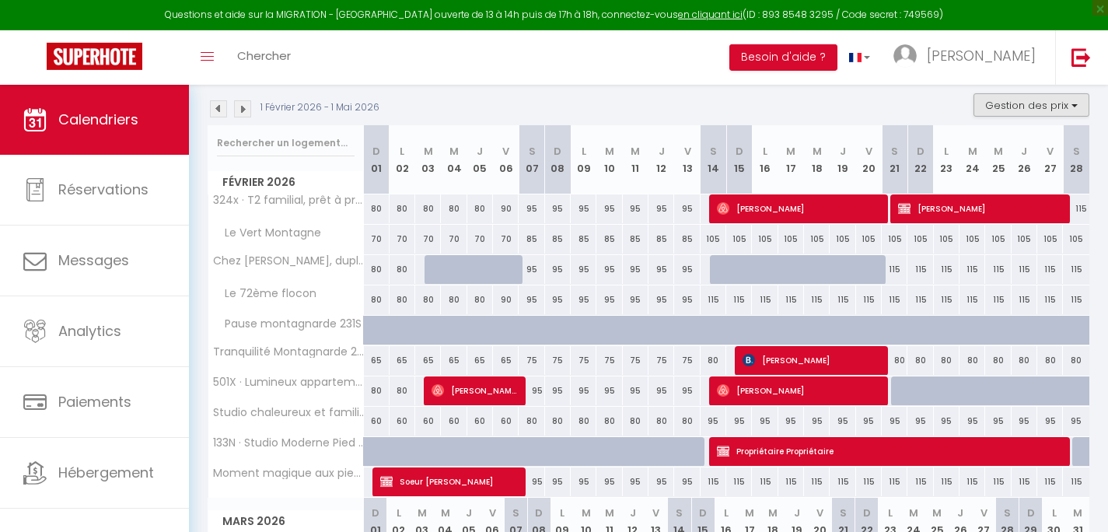
scroll to position [224, 0]
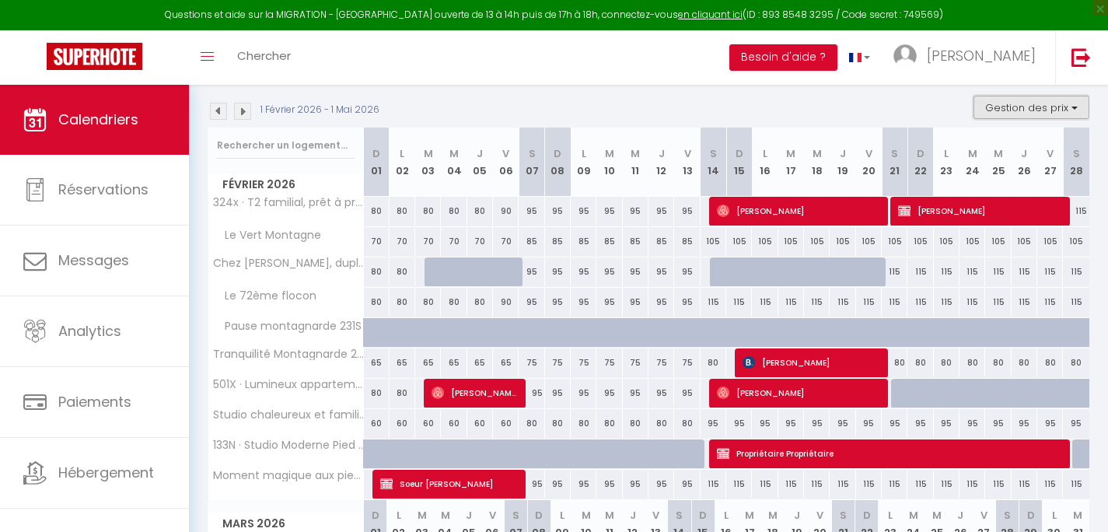
click at [1058, 112] on button "Gestion des prix" at bounding box center [1032, 107] width 116 height 23
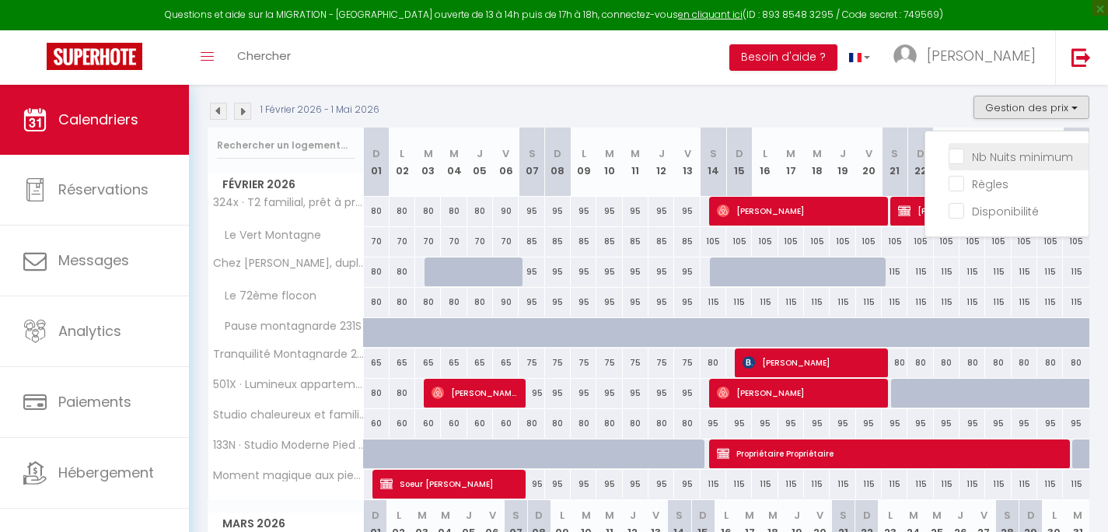
click at [1037, 156] on input "Nb Nuits minimum" at bounding box center [1019, 156] width 140 height 16
checkbox input "true"
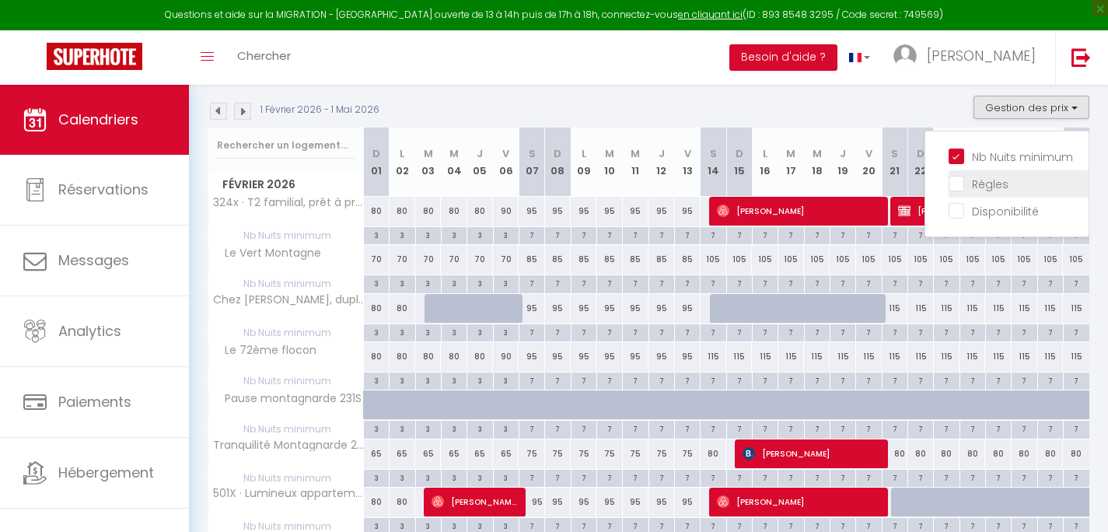
click at [985, 180] on input "Règles" at bounding box center [1019, 183] width 140 height 16
checkbox input "true"
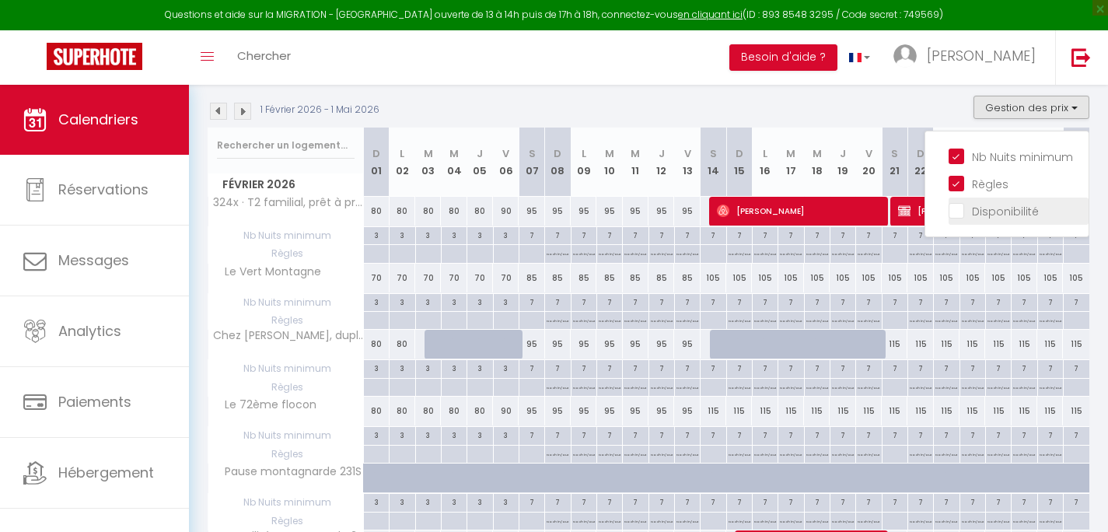
click at [973, 212] on input "Disponibilité" at bounding box center [1019, 210] width 140 height 16
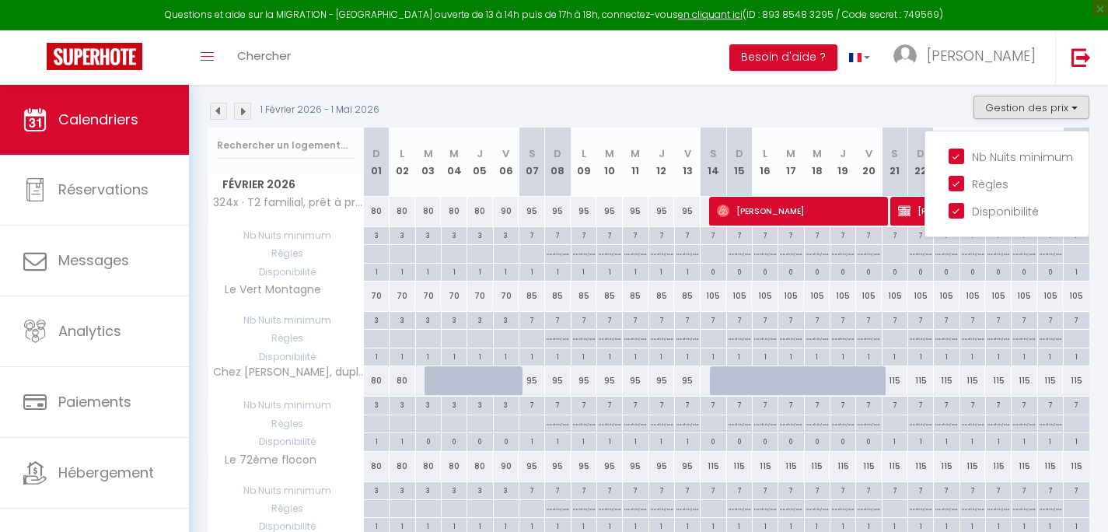
click at [780, 96] on div "1 Février 2026 - 1 Mai 2026 Gestion des prix Nb Nuits minimum Règles Disponibil…" at bounding box center [649, 112] width 882 height 32
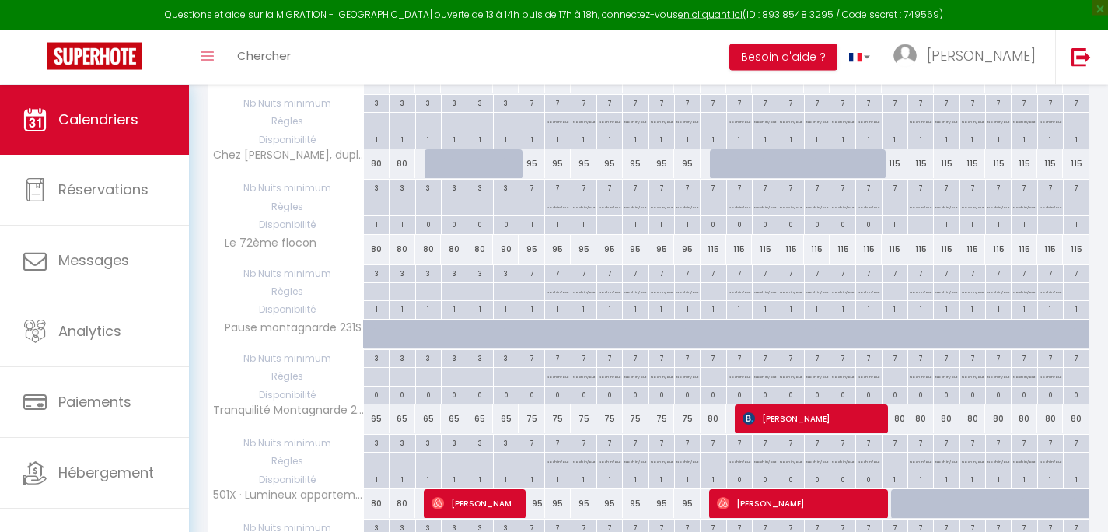
scroll to position [448, 0]
